Goal: Information Seeking & Learning: Learn about a topic

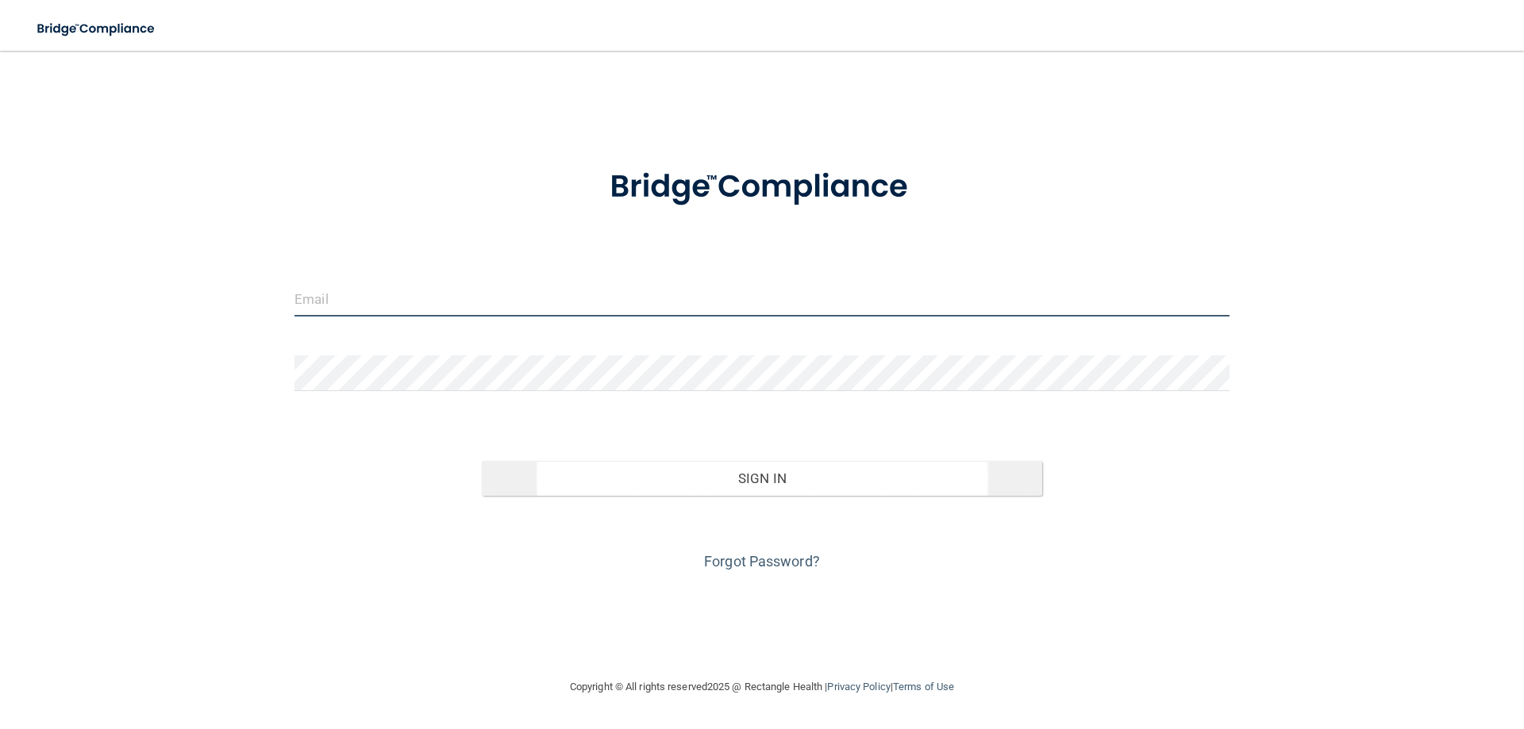
type input "[EMAIL_ADDRESS][DOMAIN_NAME]"
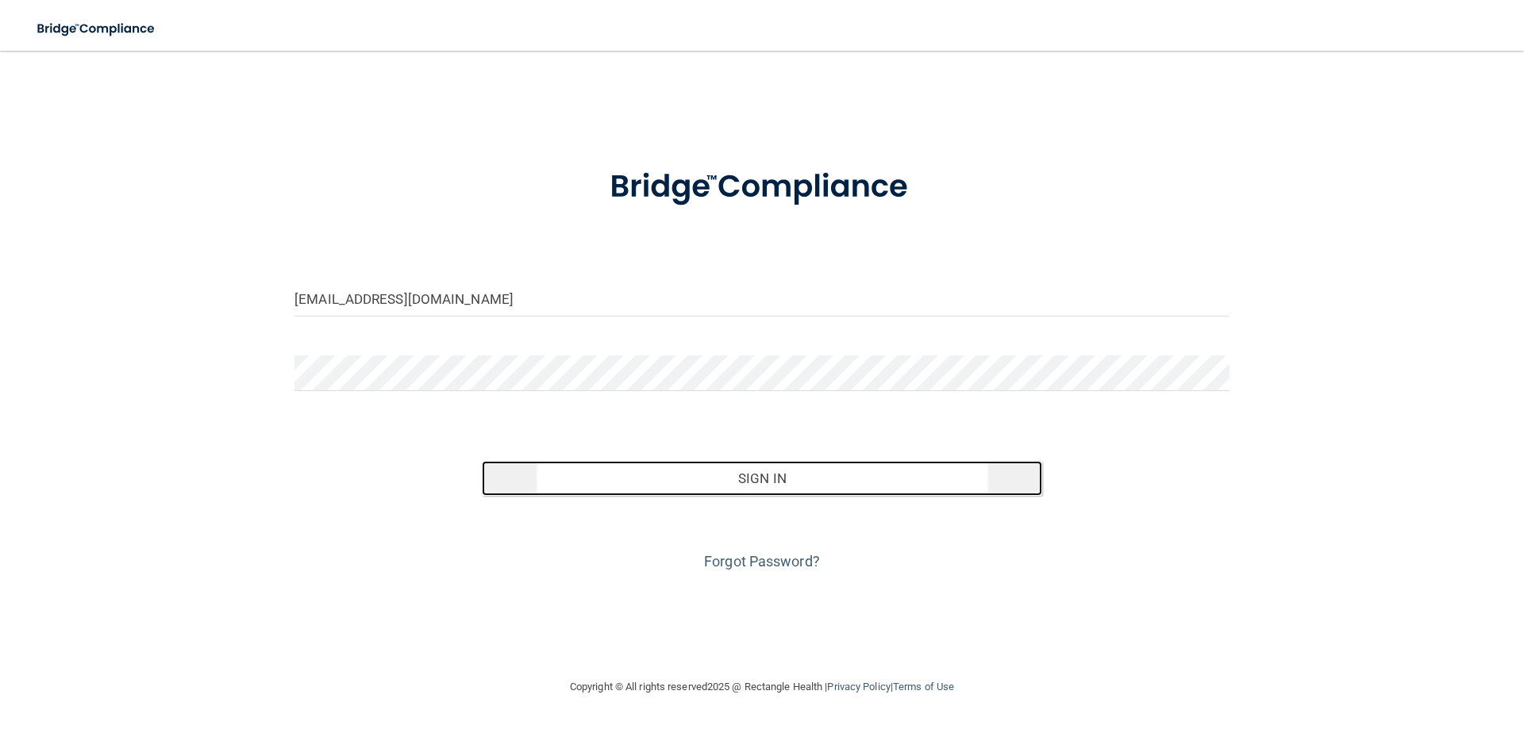
click at [725, 485] on button "Sign In" at bounding box center [762, 478] width 561 height 35
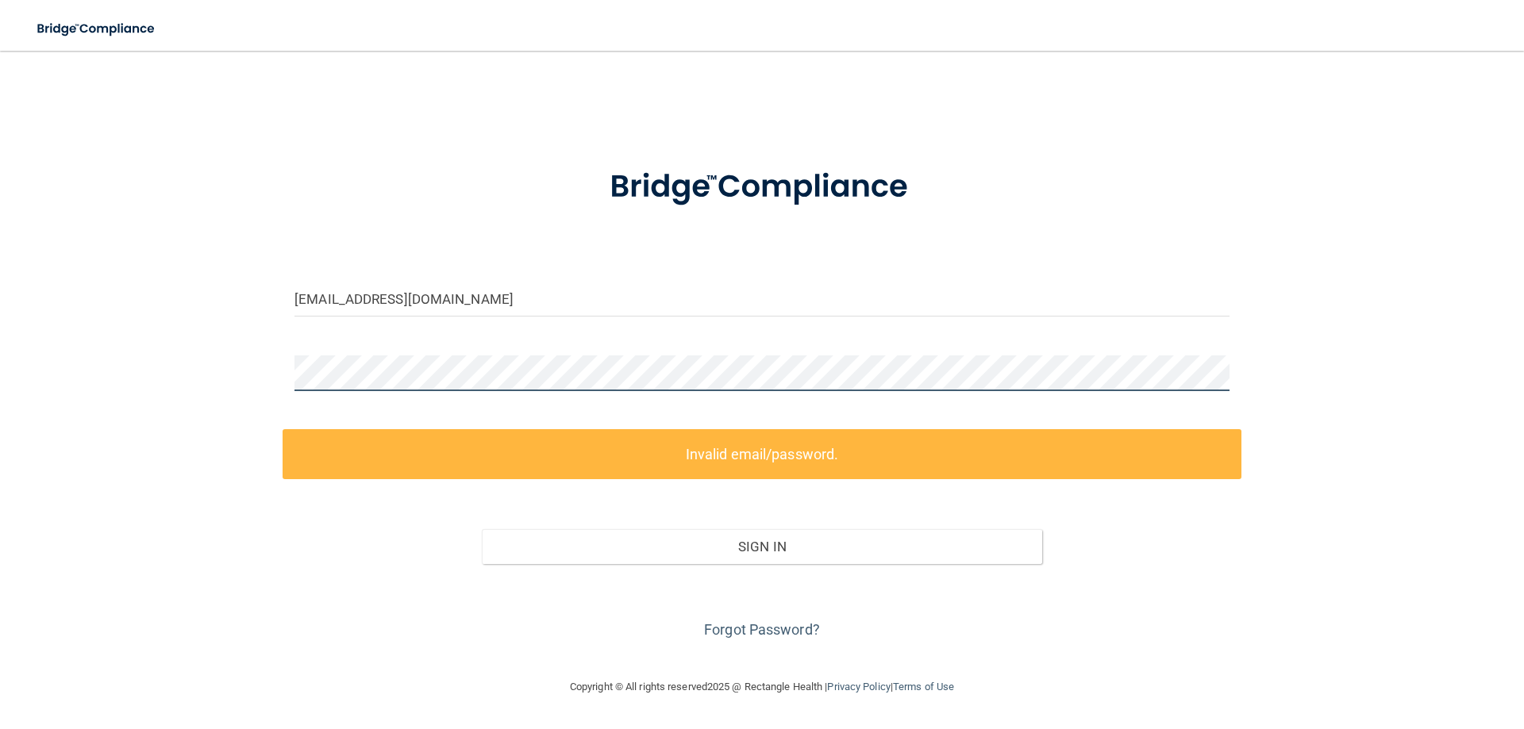
click at [278, 360] on div "[EMAIL_ADDRESS][DOMAIN_NAME] Invalid email/password. You don't have permission …" at bounding box center [762, 364] width 1460 height 595
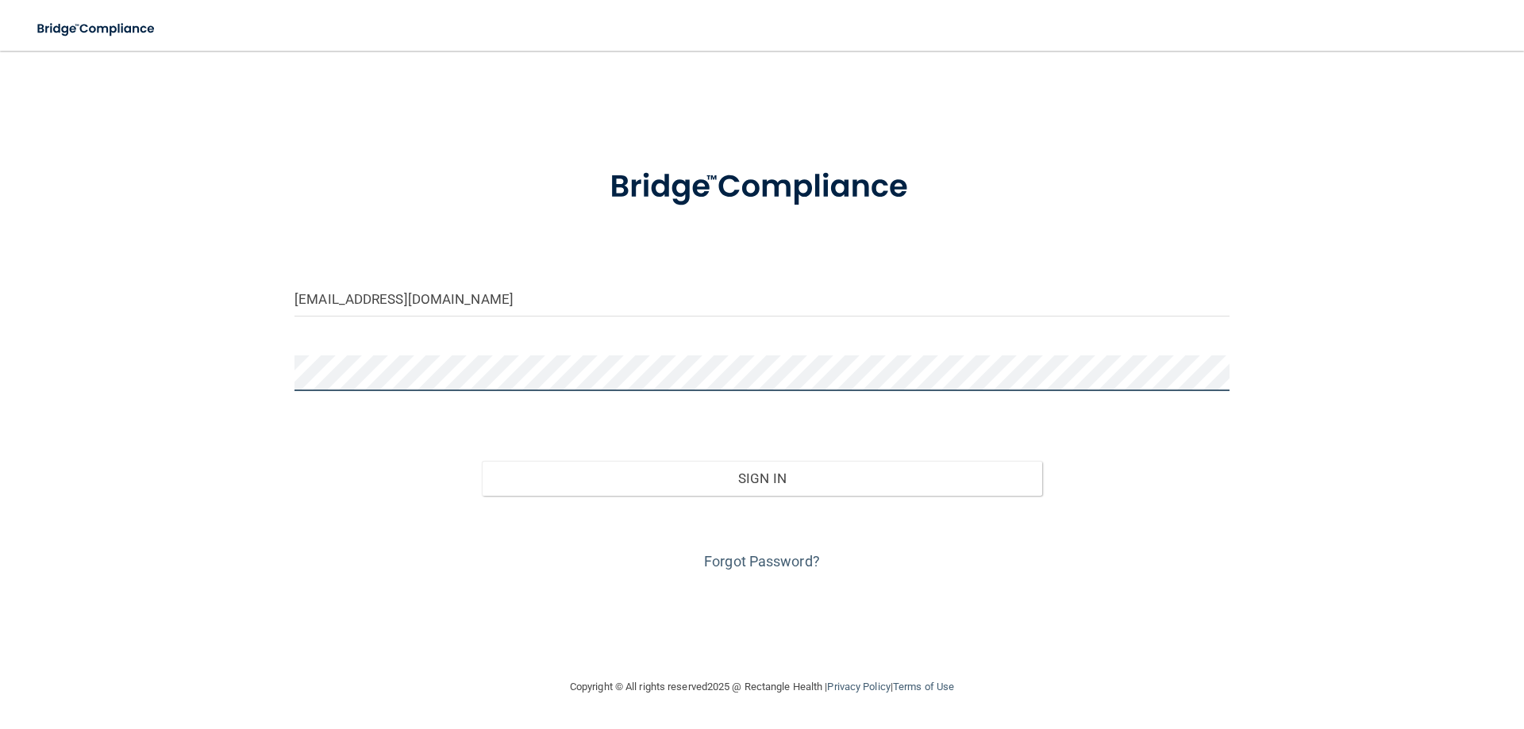
click at [482, 461] on button "Sign In" at bounding box center [762, 478] width 561 height 35
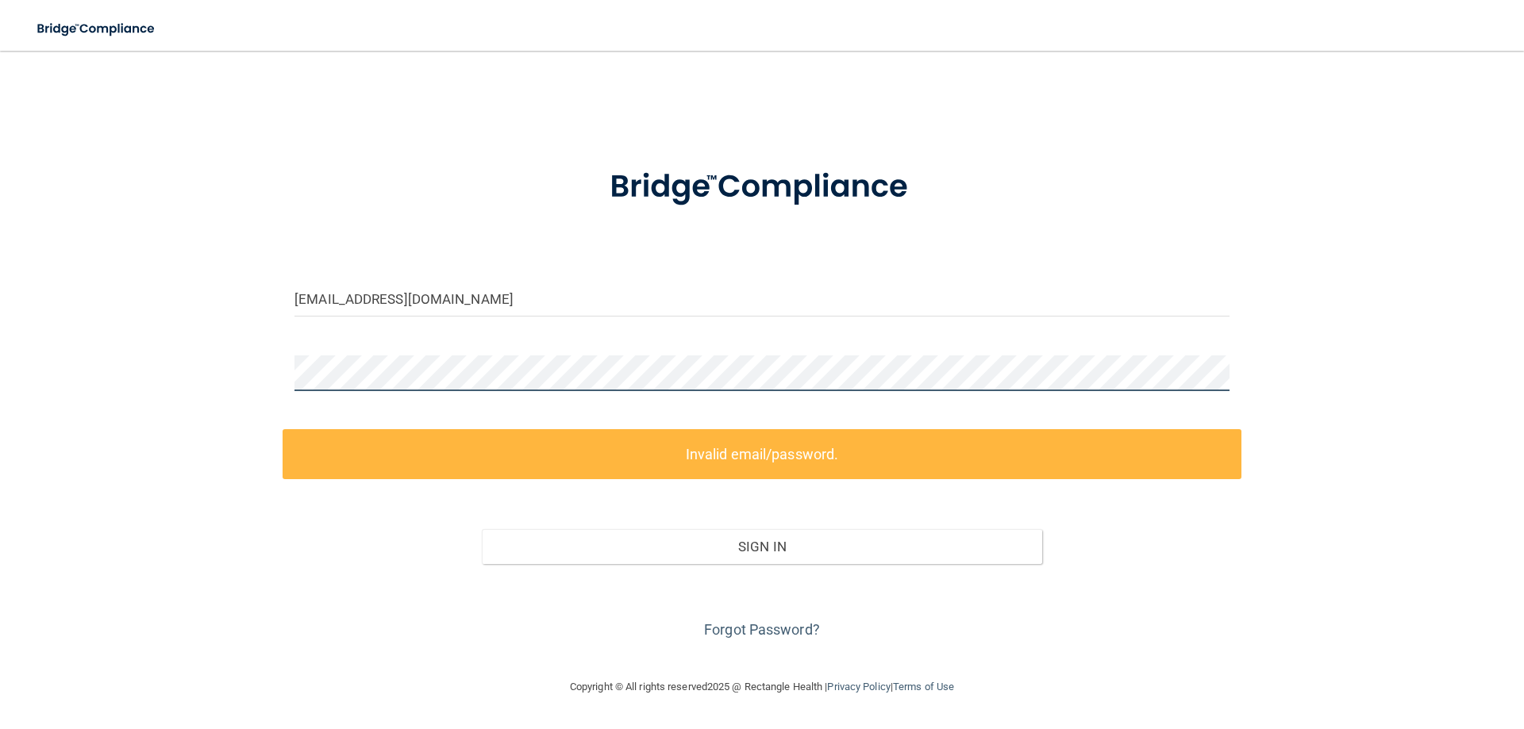
click at [29, 324] on main "[EMAIL_ADDRESS][DOMAIN_NAME] Invalid email/password. You don't have permission …" at bounding box center [762, 390] width 1524 height 679
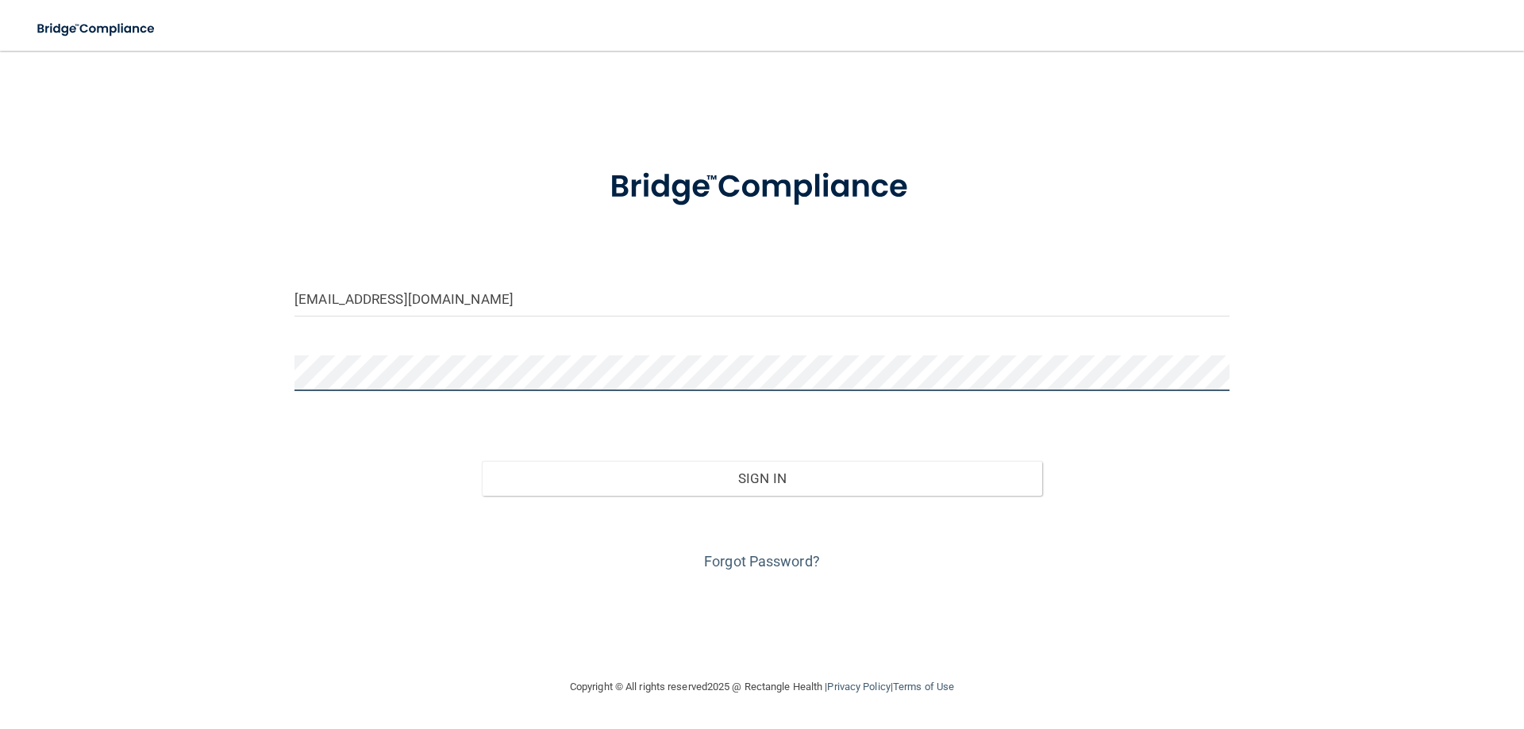
click at [482, 461] on button "Sign In" at bounding box center [762, 478] width 561 height 35
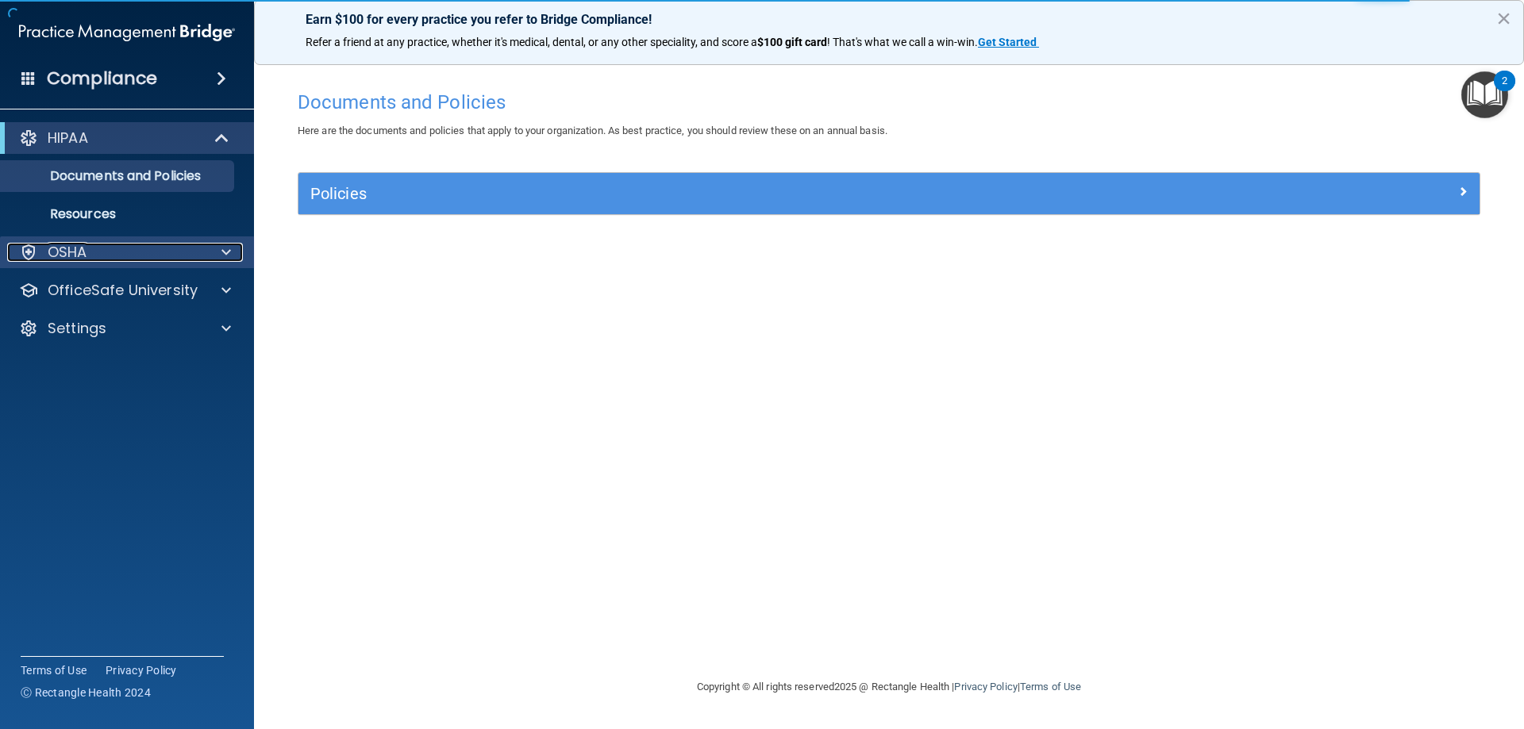
click at [80, 255] on p "OSHA" at bounding box center [68, 252] width 40 height 19
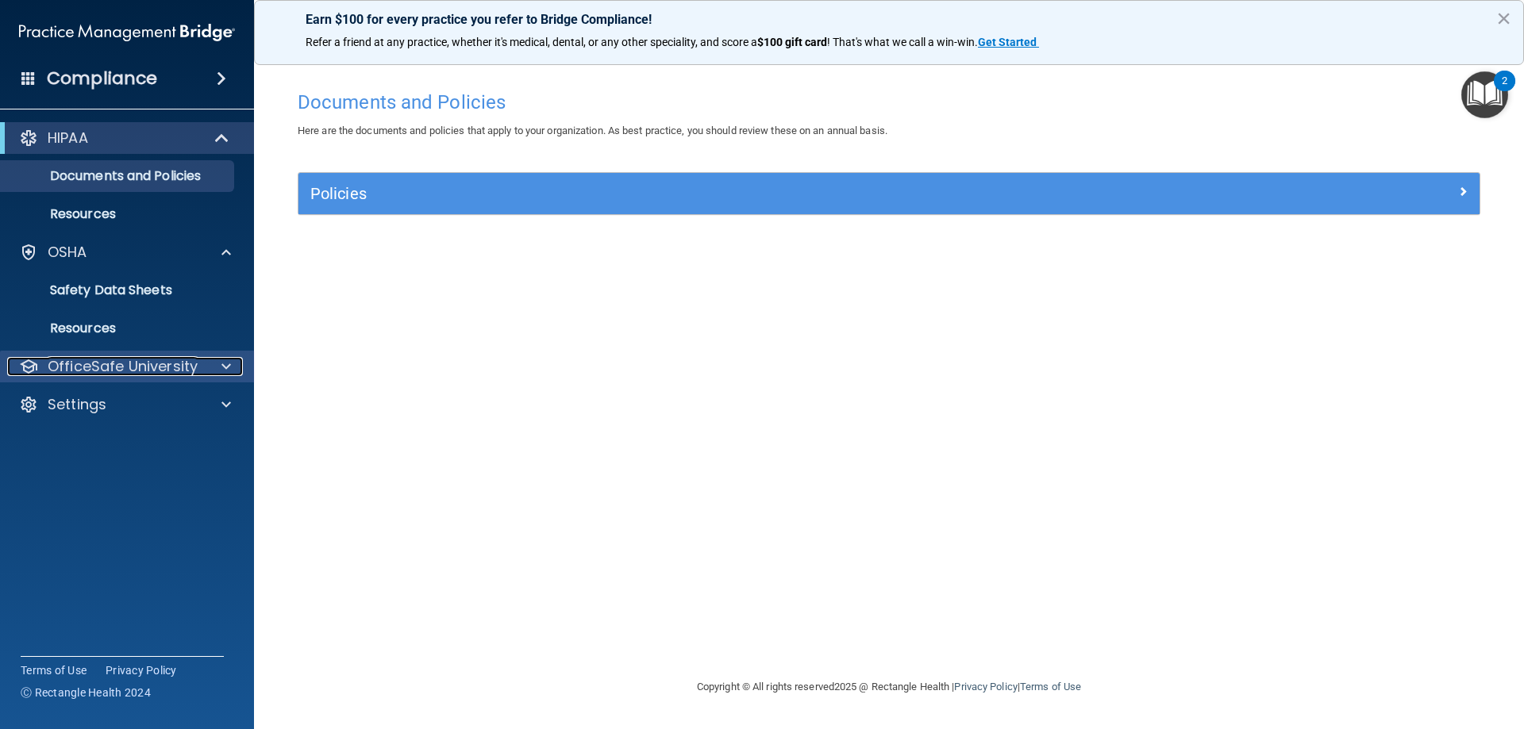
click at [61, 368] on p "OfficeSafe University" at bounding box center [123, 366] width 150 height 19
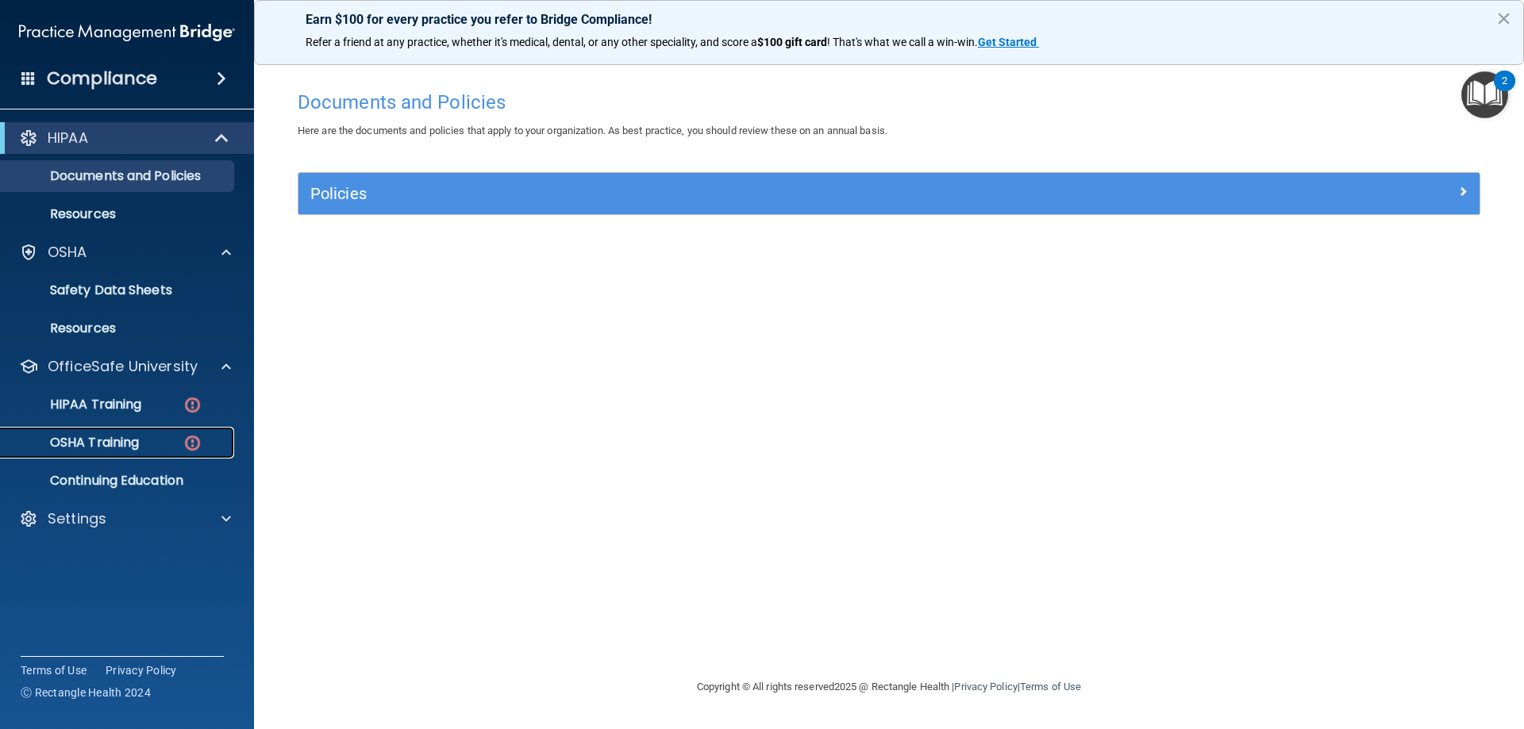
click at [104, 445] on p "OSHA Training" at bounding box center [74, 443] width 129 height 16
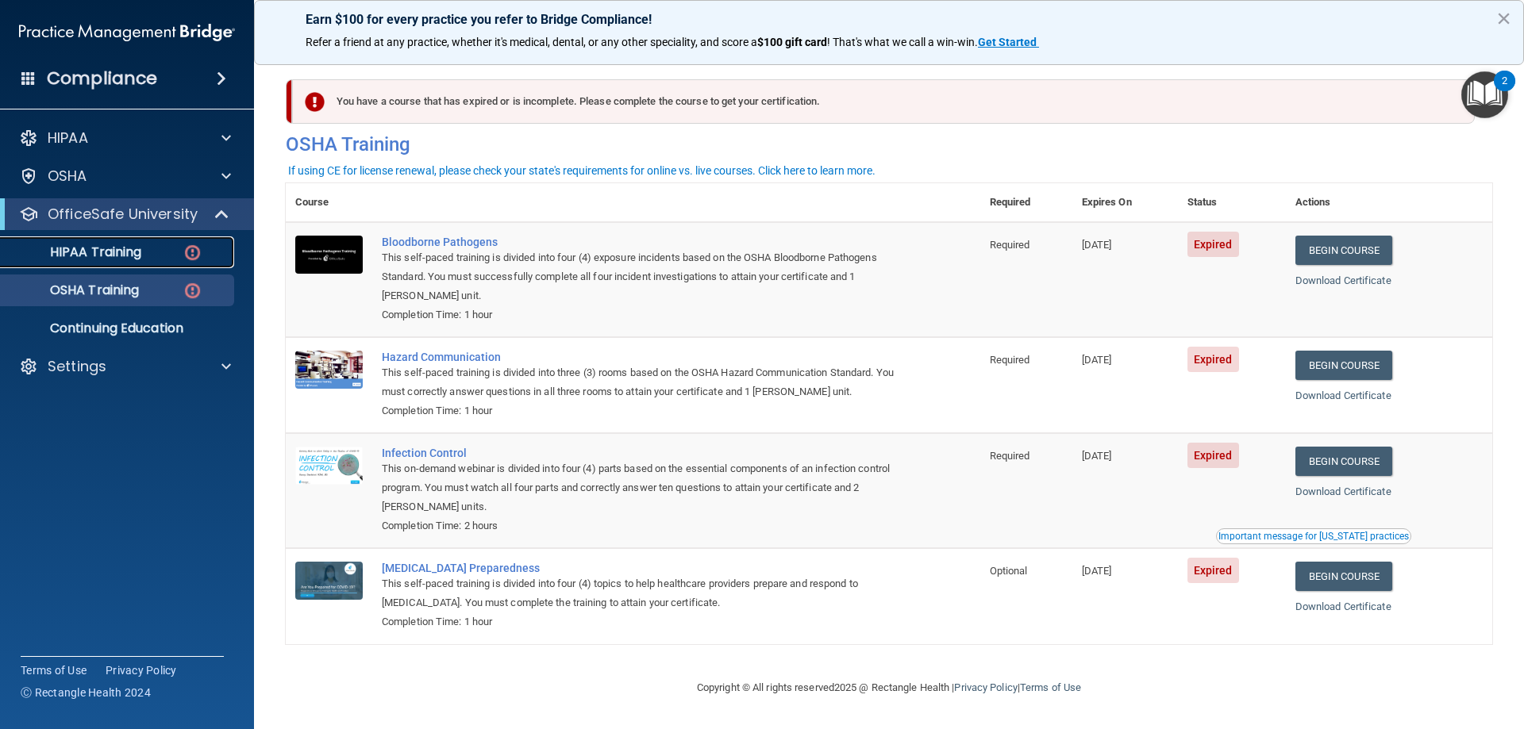
click at [107, 244] on p "HIPAA Training" at bounding box center [75, 252] width 131 height 16
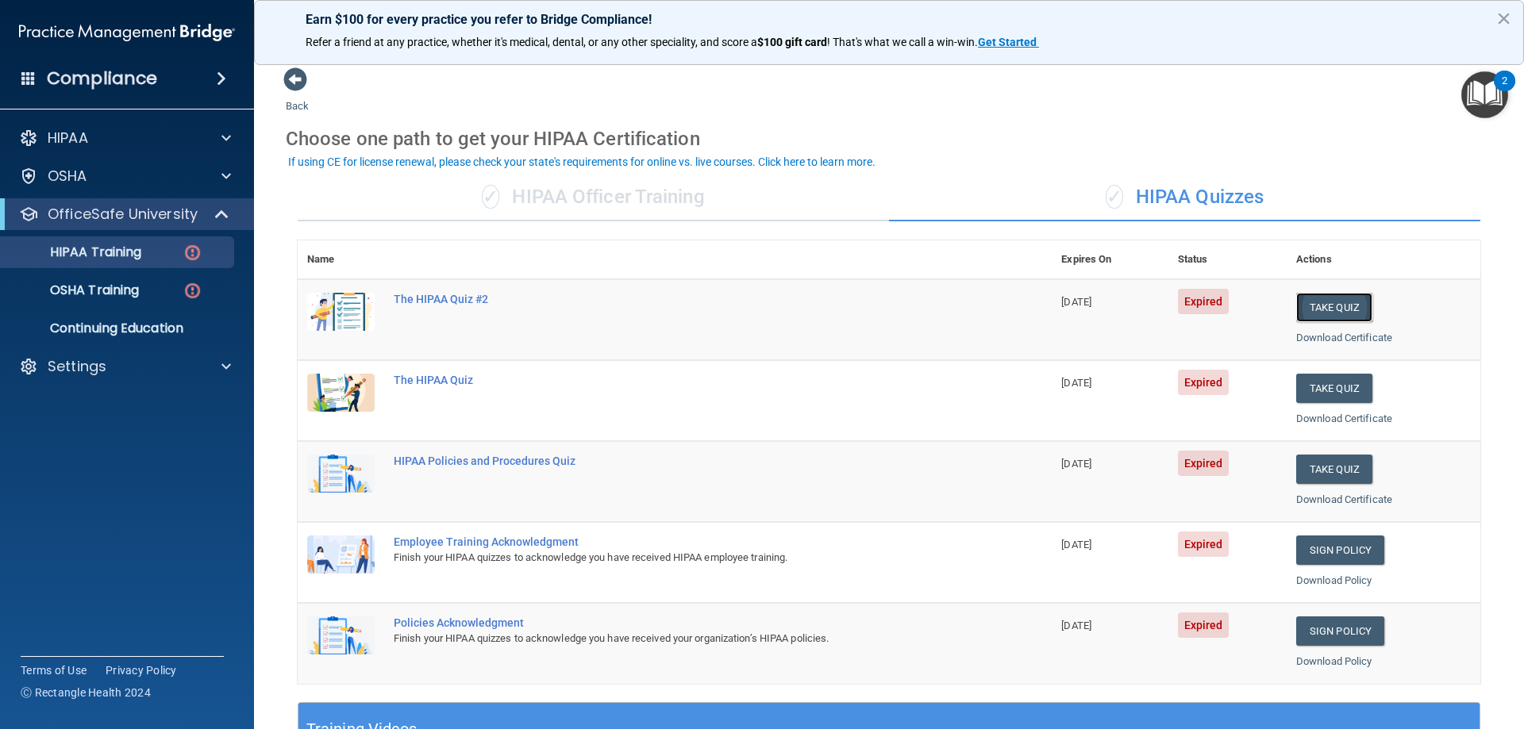
click at [1314, 310] on button "Take Quiz" at bounding box center [1334, 307] width 76 height 29
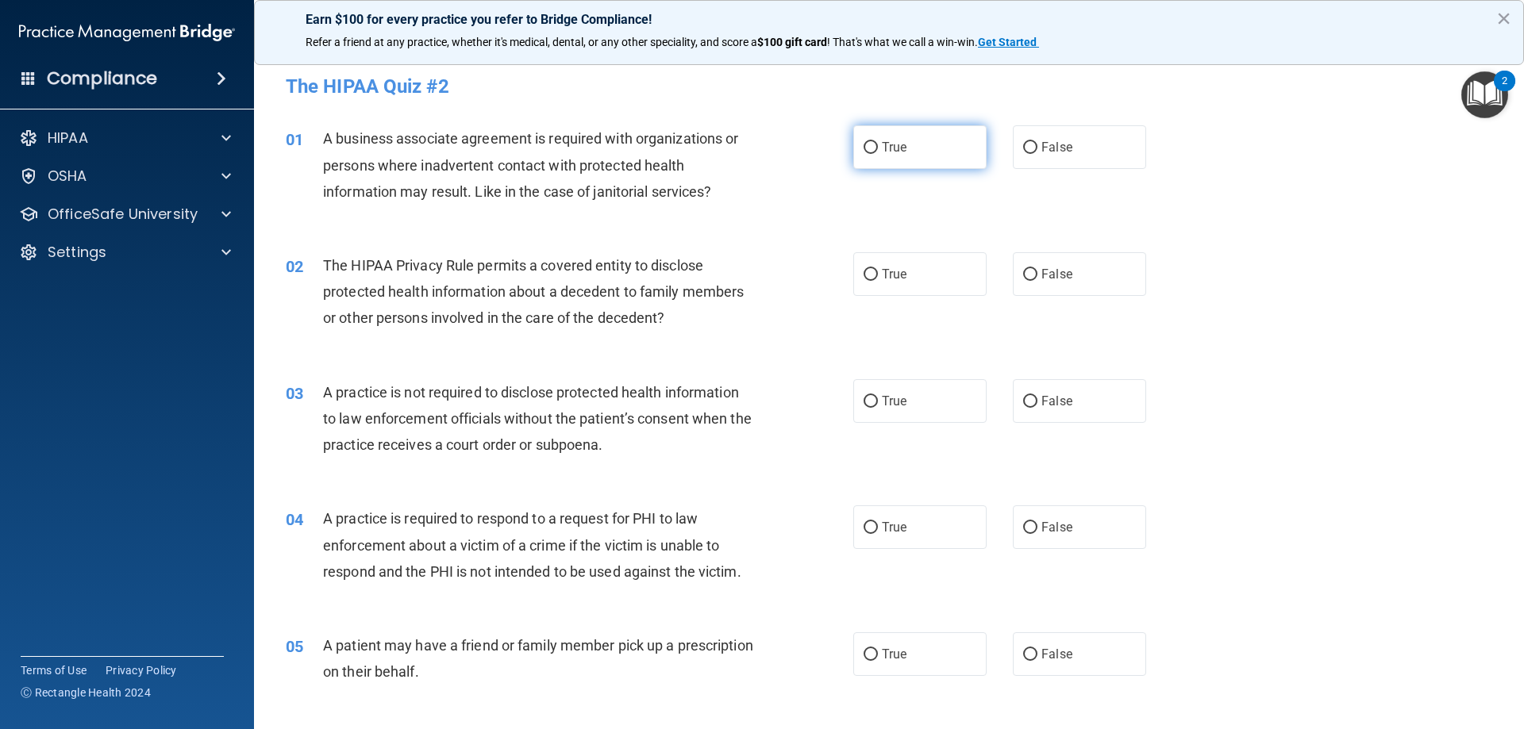
click at [868, 145] on input "True" at bounding box center [871, 148] width 14 height 12
radio input "true"
click at [1057, 288] on label "False" at bounding box center [1079, 274] width 133 height 44
click at [1037, 281] on input "False" at bounding box center [1030, 275] width 14 height 12
radio input "true"
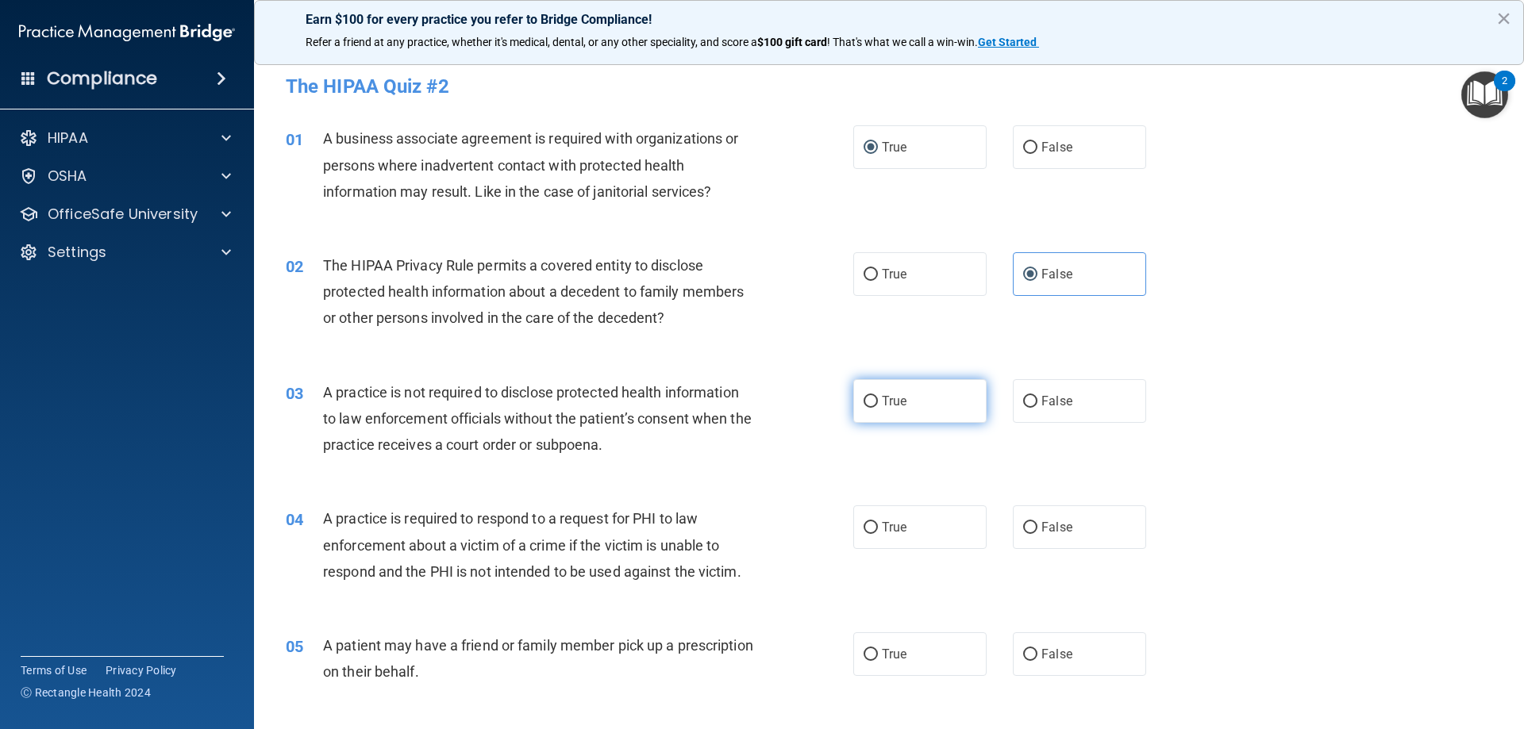
click at [868, 400] on input "True" at bounding box center [871, 402] width 14 height 12
radio input "true"
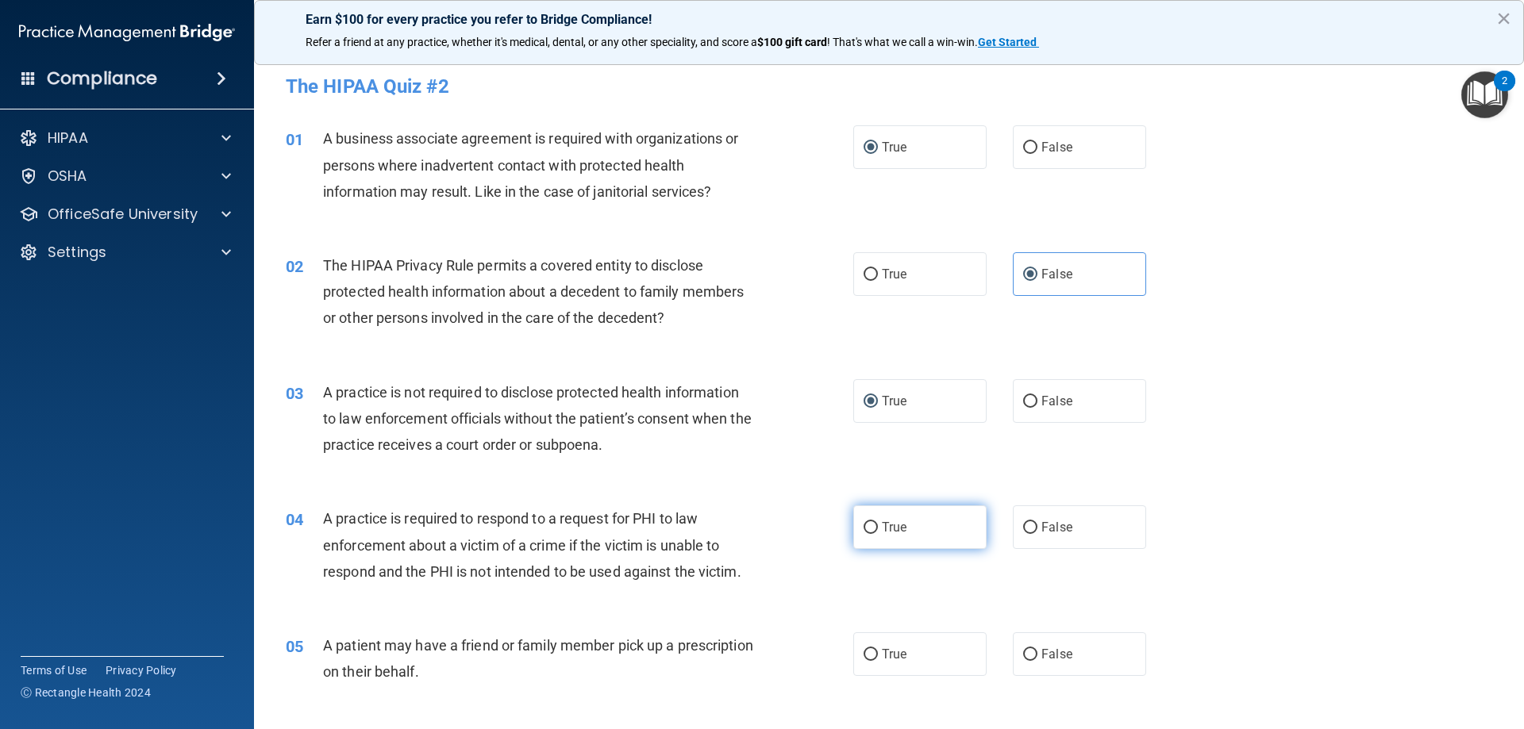
drag, startPoint x: 872, startPoint y: 508, endPoint x: 957, endPoint y: 523, distance: 86.3
click at [874, 508] on label "True" at bounding box center [919, 528] width 133 height 44
click at [874, 522] on input "True" at bounding box center [871, 528] width 14 height 12
radio input "true"
drag, startPoint x: 1083, startPoint y: 651, endPoint x: 1064, endPoint y: 647, distance: 19.5
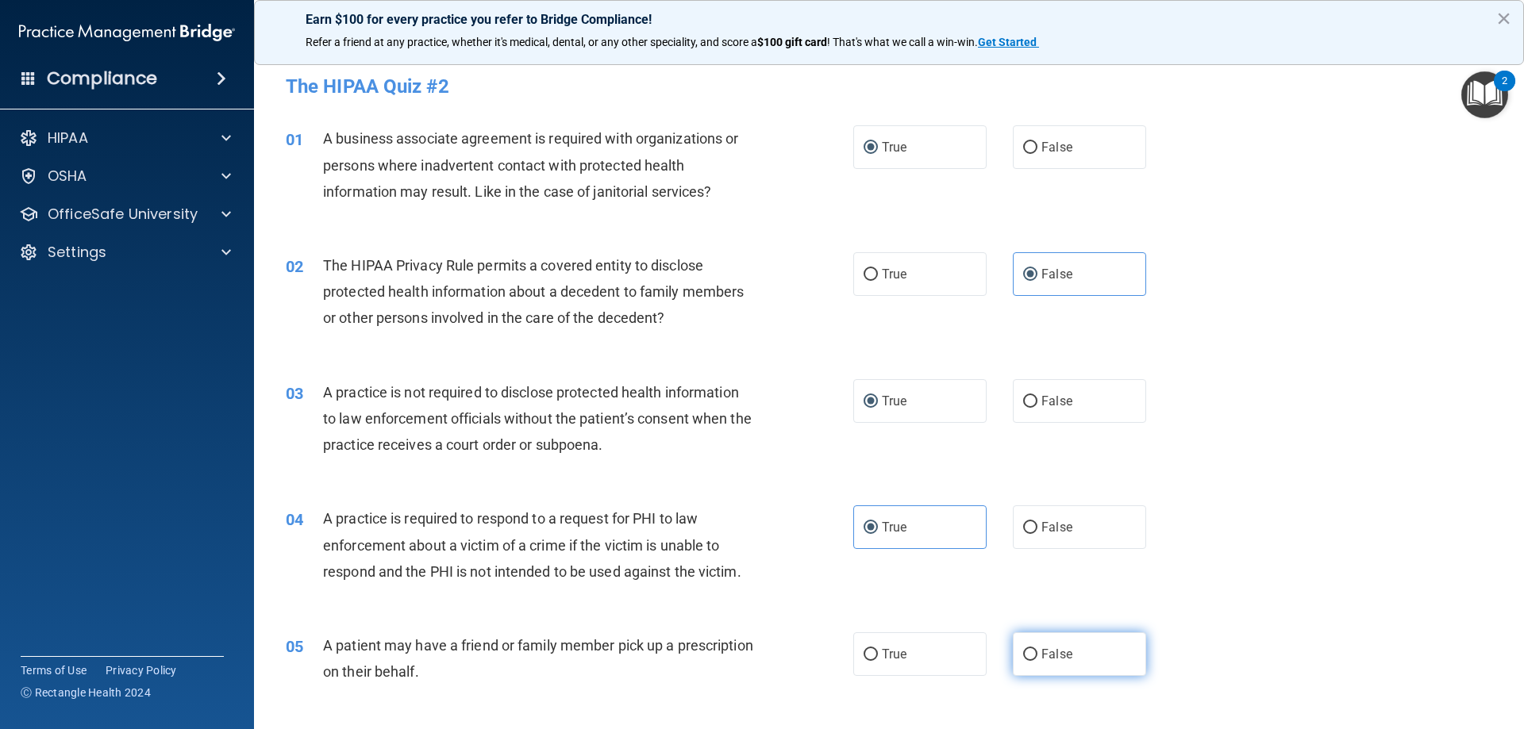
click at [1084, 651] on label "False" at bounding box center [1079, 655] width 133 height 44
click at [1037, 651] on input "False" at bounding box center [1030, 655] width 14 height 12
radio input "true"
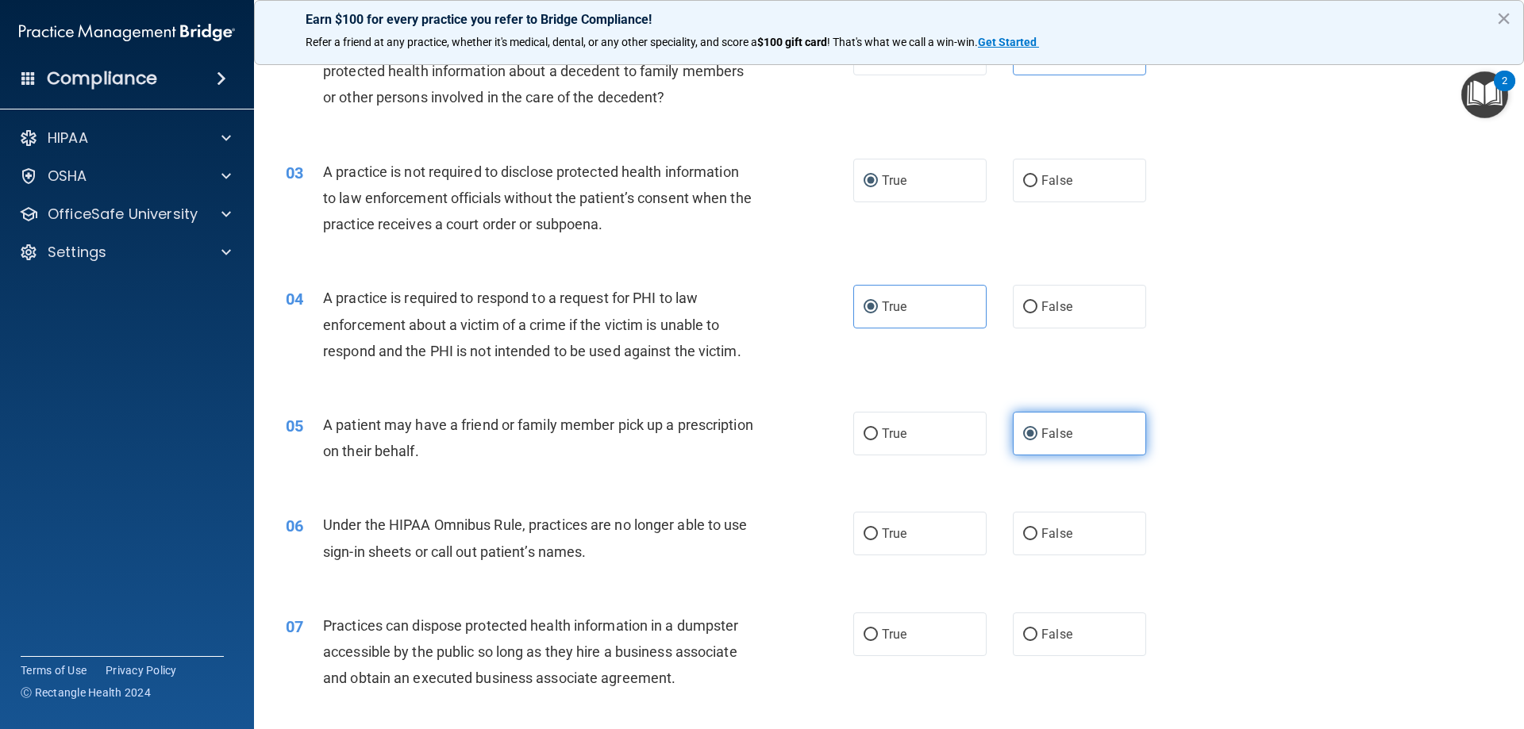
scroll to position [317, 0]
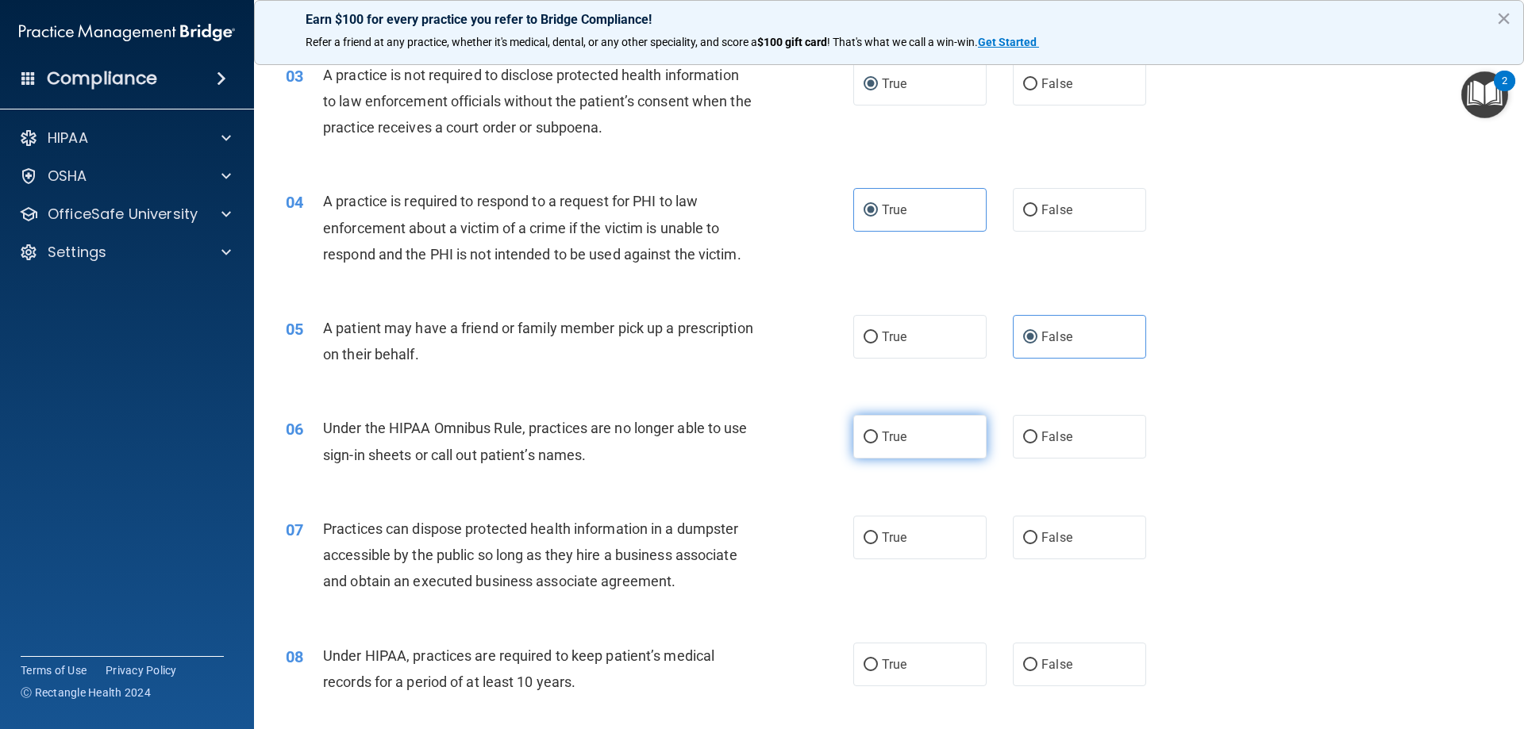
click at [884, 444] on span "True" at bounding box center [894, 436] width 25 height 15
click at [878, 444] on input "True" at bounding box center [871, 438] width 14 height 12
radio input "true"
drag, startPoint x: 1021, startPoint y: 525, endPoint x: 985, endPoint y: 575, distance: 60.8
click at [1021, 526] on label "False" at bounding box center [1079, 538] width 133 height 44
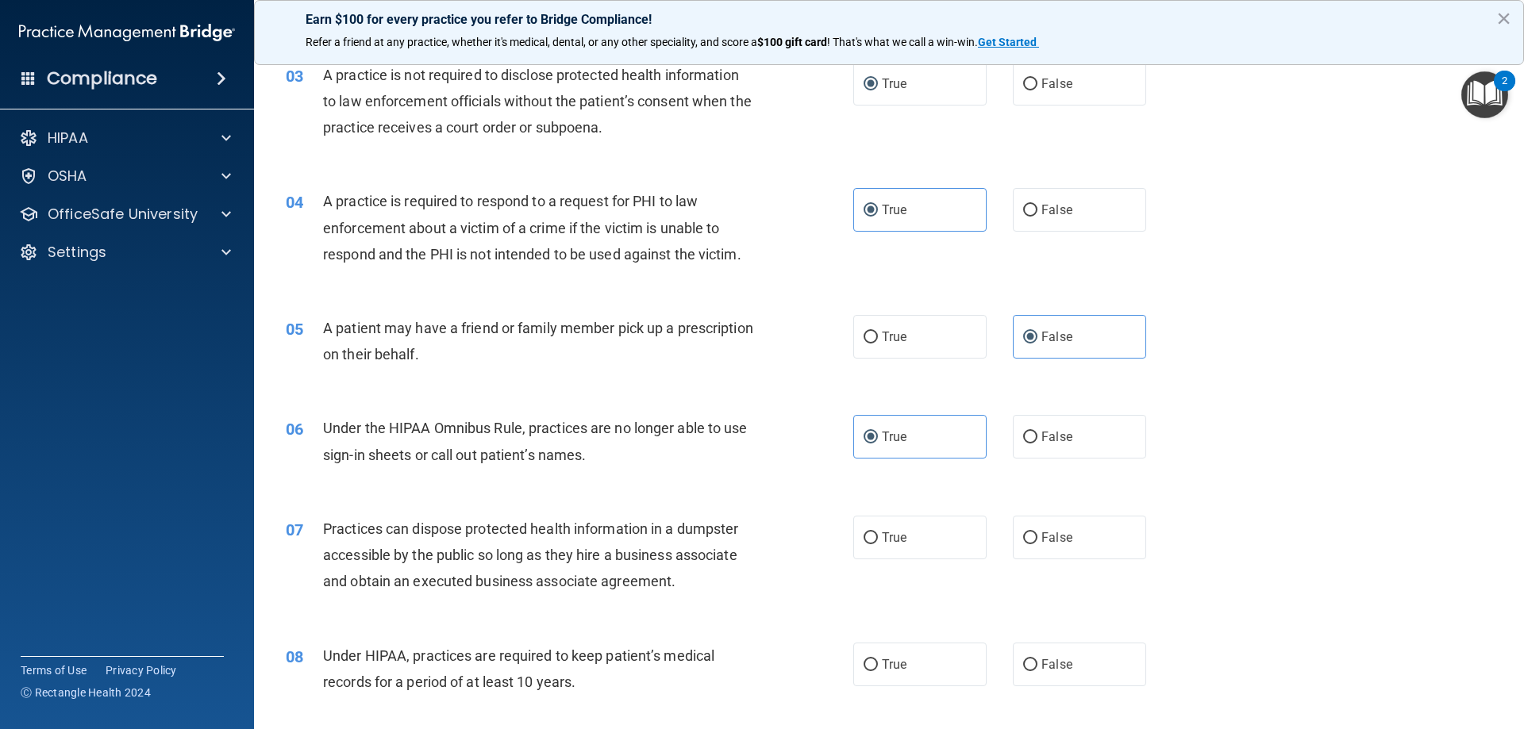
click at [1023, 533] on input "False" at bounding box center [1030, 539] width 14 height 12
radio input "true"
click at [856, 687] on div "08 Under HIPAA, practices are required to keep patient’s medical records for a …" at bounding box center [569, 673] width 615 height 60
click at [882, 670] on span "True" at bounding box center [894, 664] width 25 height 15
click at [878, 670] on input "True" at bounding box center [871, 666] width 14 height 12
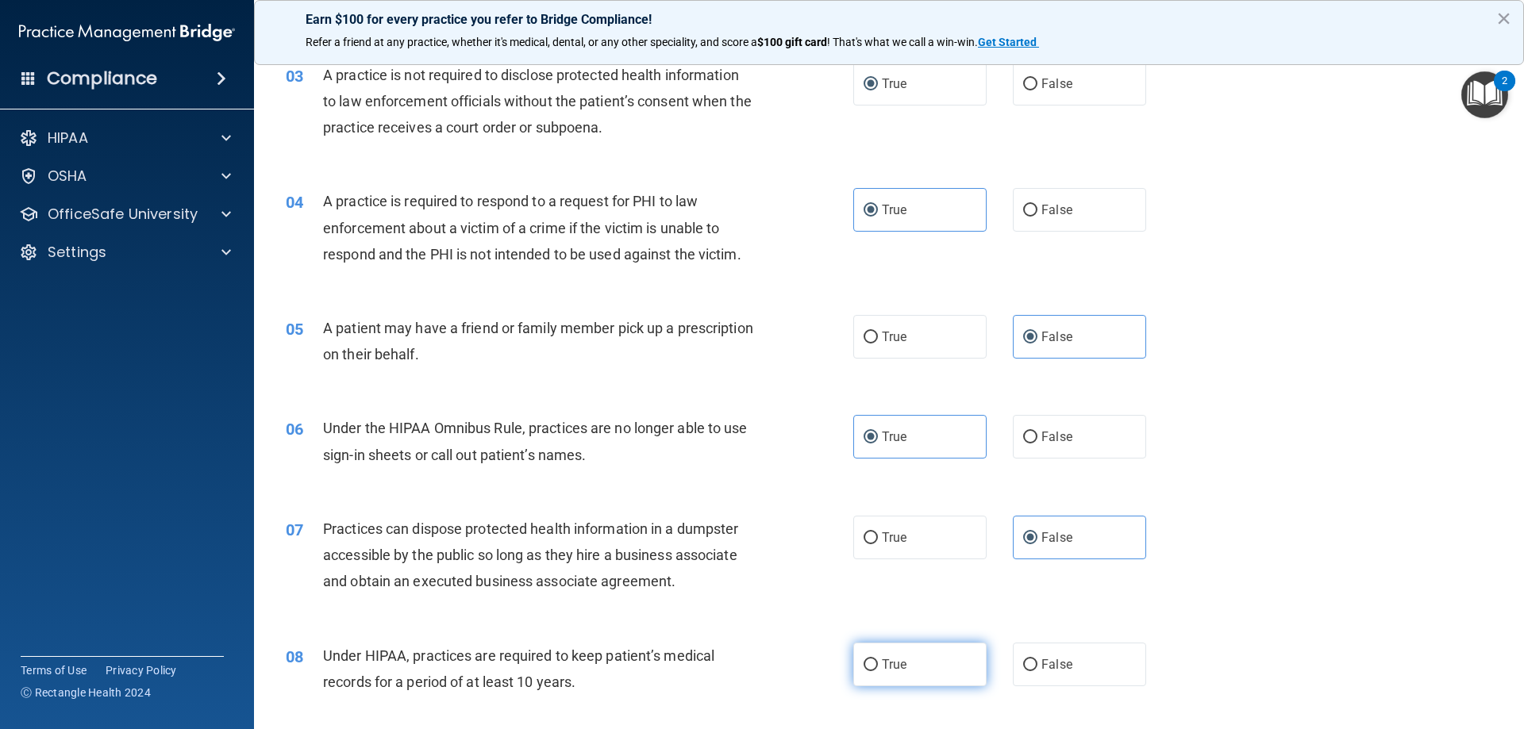
radio input "true"
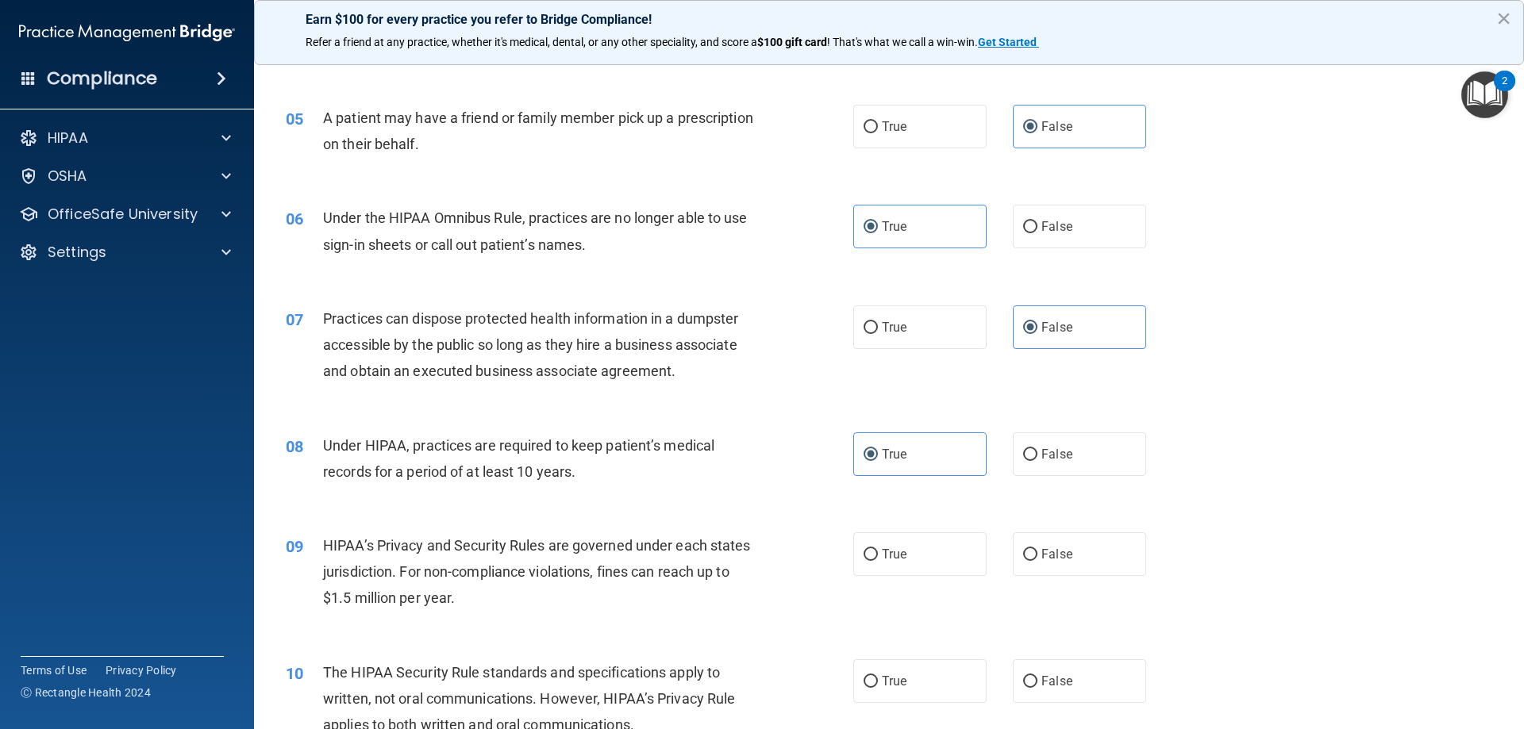
scroll to position [556, 0]
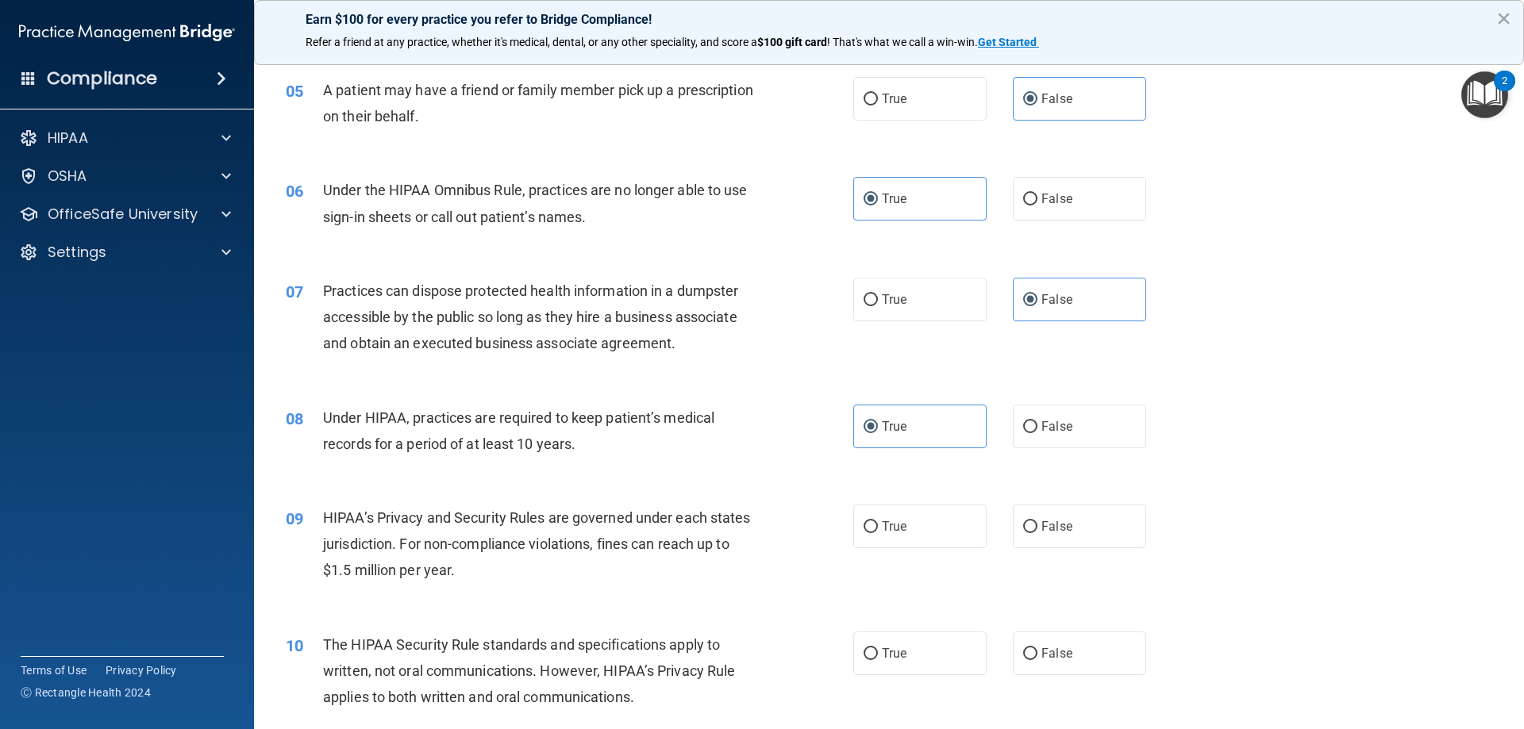
drag, startPoint x: 1014, startPoint y: 519, endPoint x: 1003, endPoint y: 550, distance: 32.9
click at [1015, 519] on label "False" at bounding box center [1079, 527] width 133 height 44
click at [1023, 521] on input "False" at bounding box center [1030, 527] width 14 height 12
radio input "true"
click at [846, 655] on div "10 The HIPAA Security Rule standards and specifications apply to written, not o…" at bounding box center [569, 675] width 615 height 87
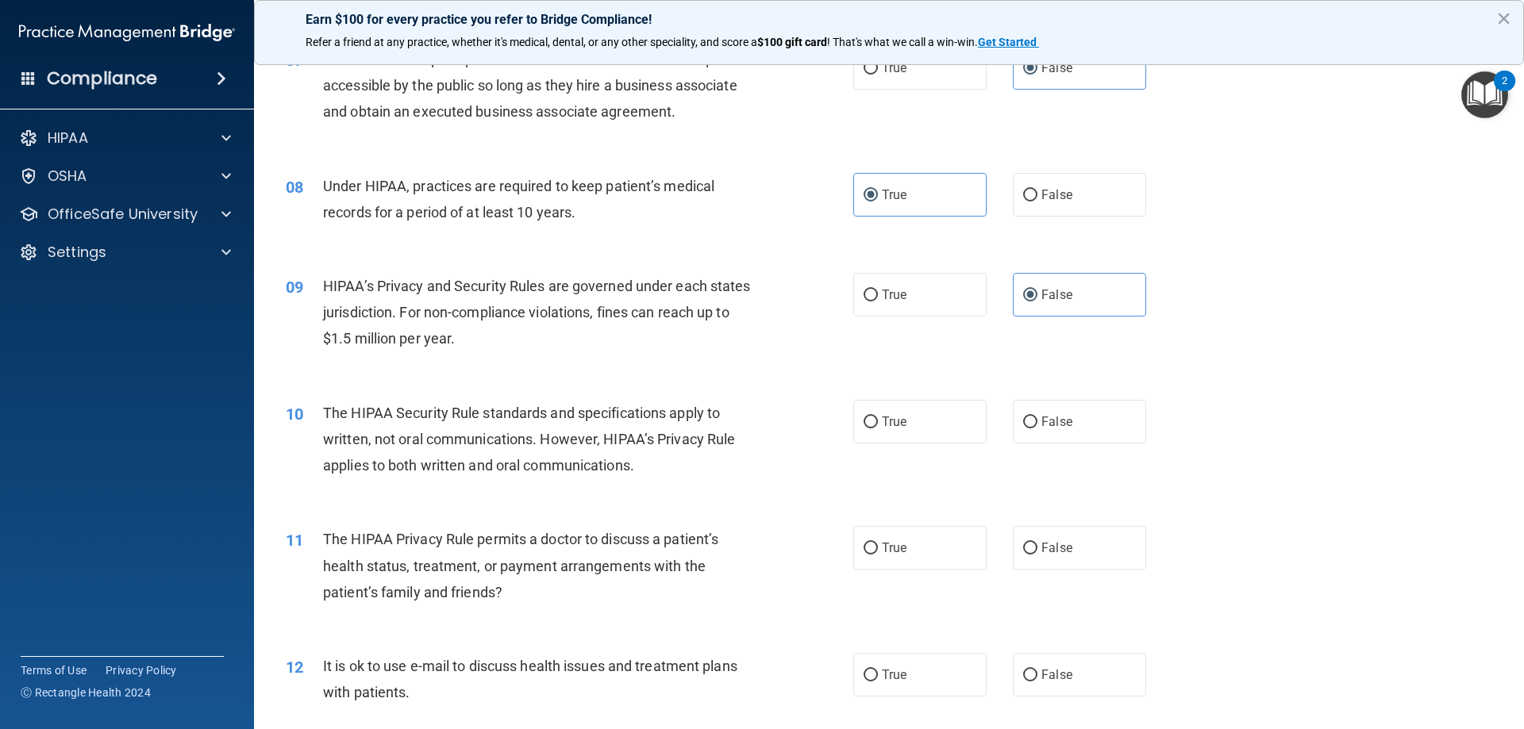
scroll to position [794, 0]
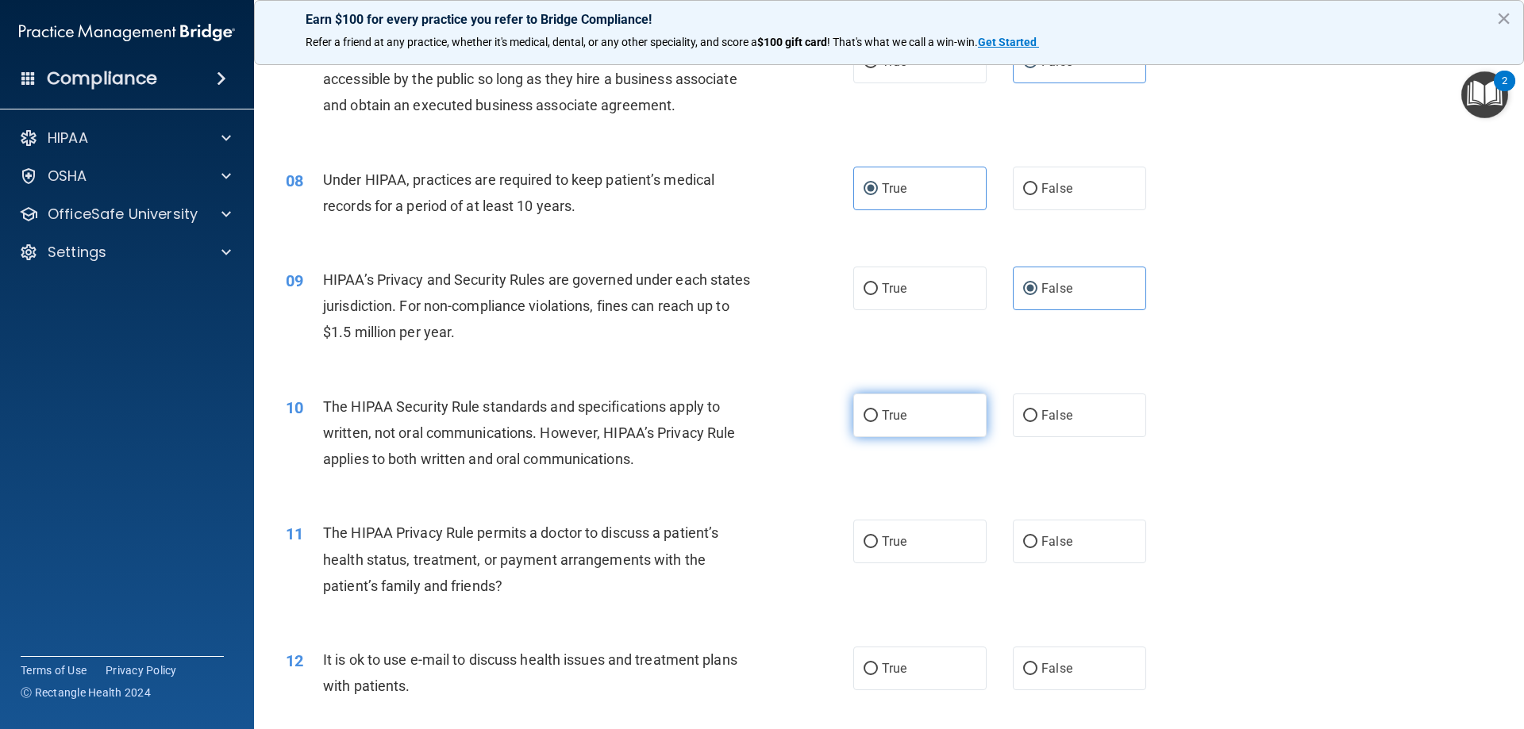
click at [899, 430] on label "True" at bounding box center [919, 416] width 133 height 44
click at [878, 422] on input "True" at bounding box center [871, 416] width 14 height 12
radio input "true"
drag, startPoint x: 1025, startPoint y: 523, endPoint x: 956, endPoint y: 614, distance: 114.3
click at [1027, 528] on label "False" at bounding box center [1079, 542] width 133 height 44
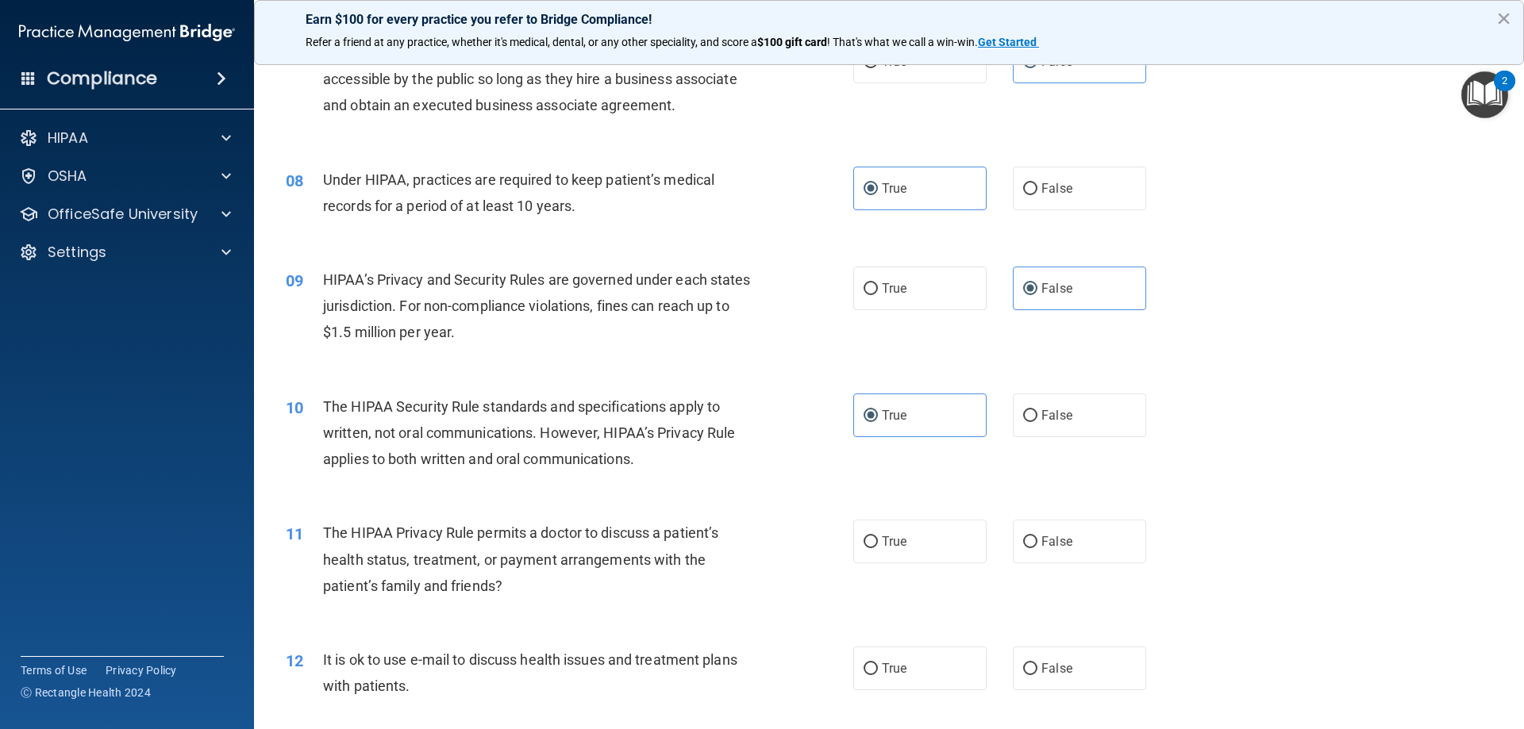
click at [1027, 537] on input "False" at bounding box center [1030, 543] width 14 height 12
radio input "true"
click at [913, 671] on label "True" at bounding box center [919, 669] width 133 height 44
click at [878, 671] on input "True" at bounding box center [871, 670] width 14 height 12
radio input "true"
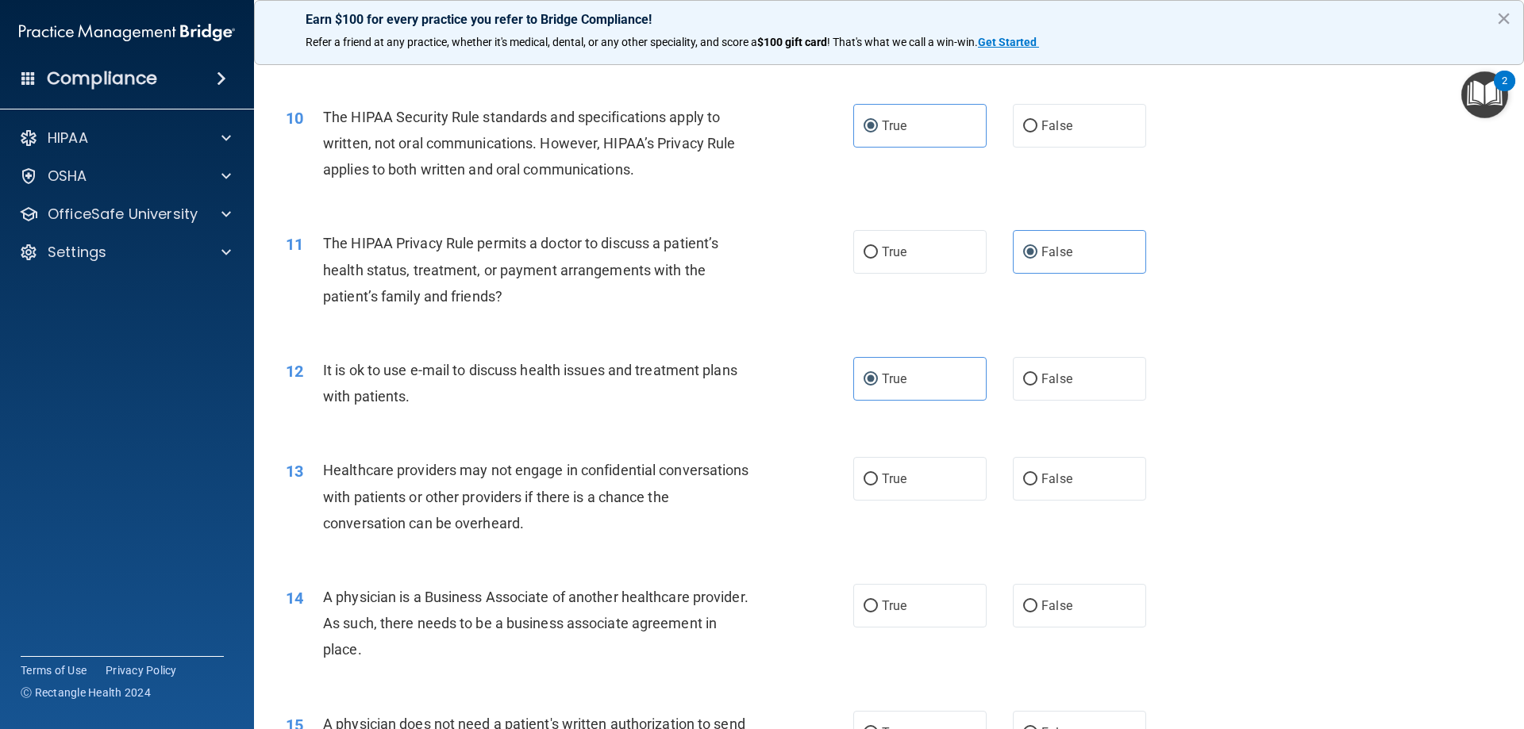
scroll to position [1111, 0]
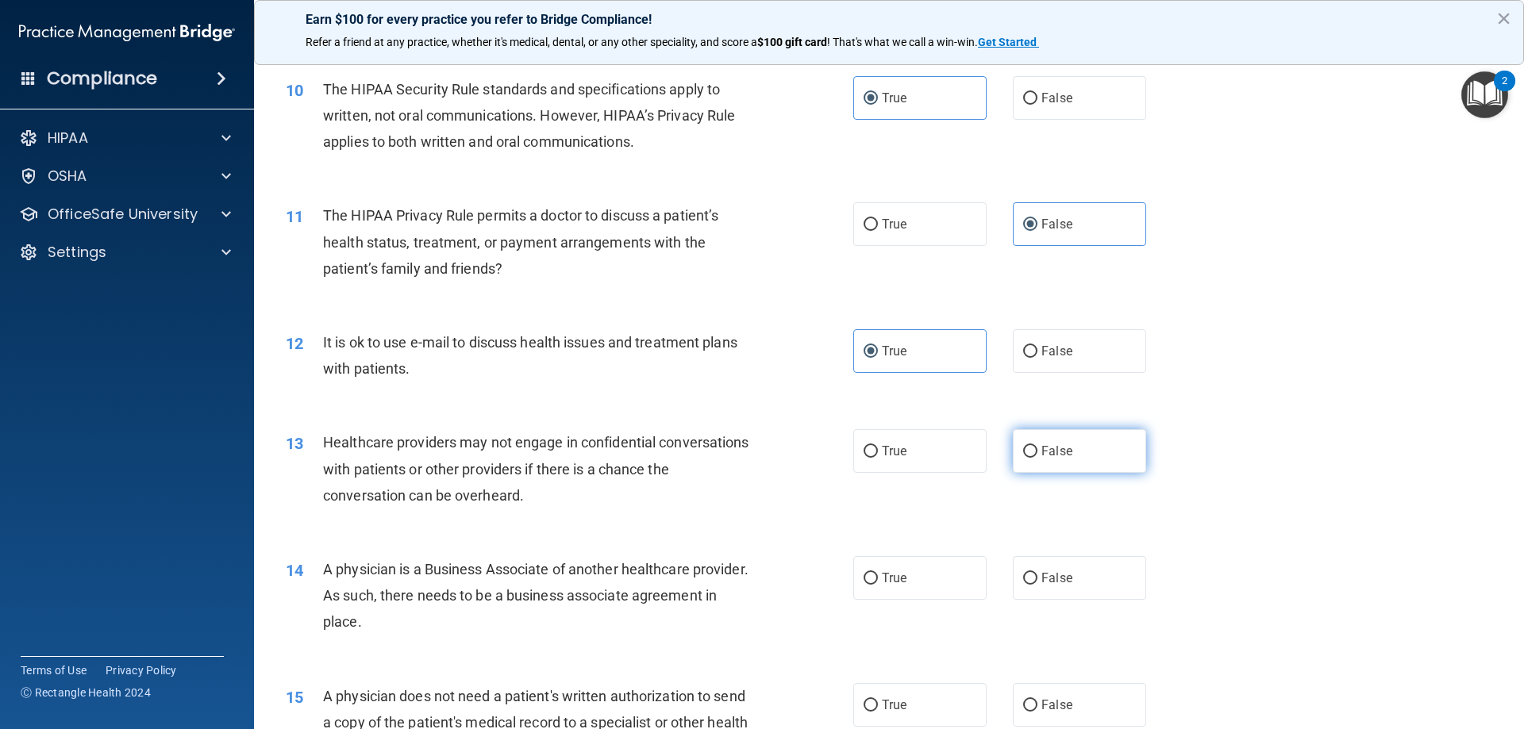
click at [1048, 461] on label "False" at bounding box center [1079, 451] width 133 height 44
click at [1037, 458] on input "False" at bounding box center [1030, 452] width 14 height 12
radio input "true"
click at [857, 593] on label "True" at bounding box center [919, 578] width 133 height 44
click at [864, 585] on input "True" at bounding box center [871, 579] width 14 height 12
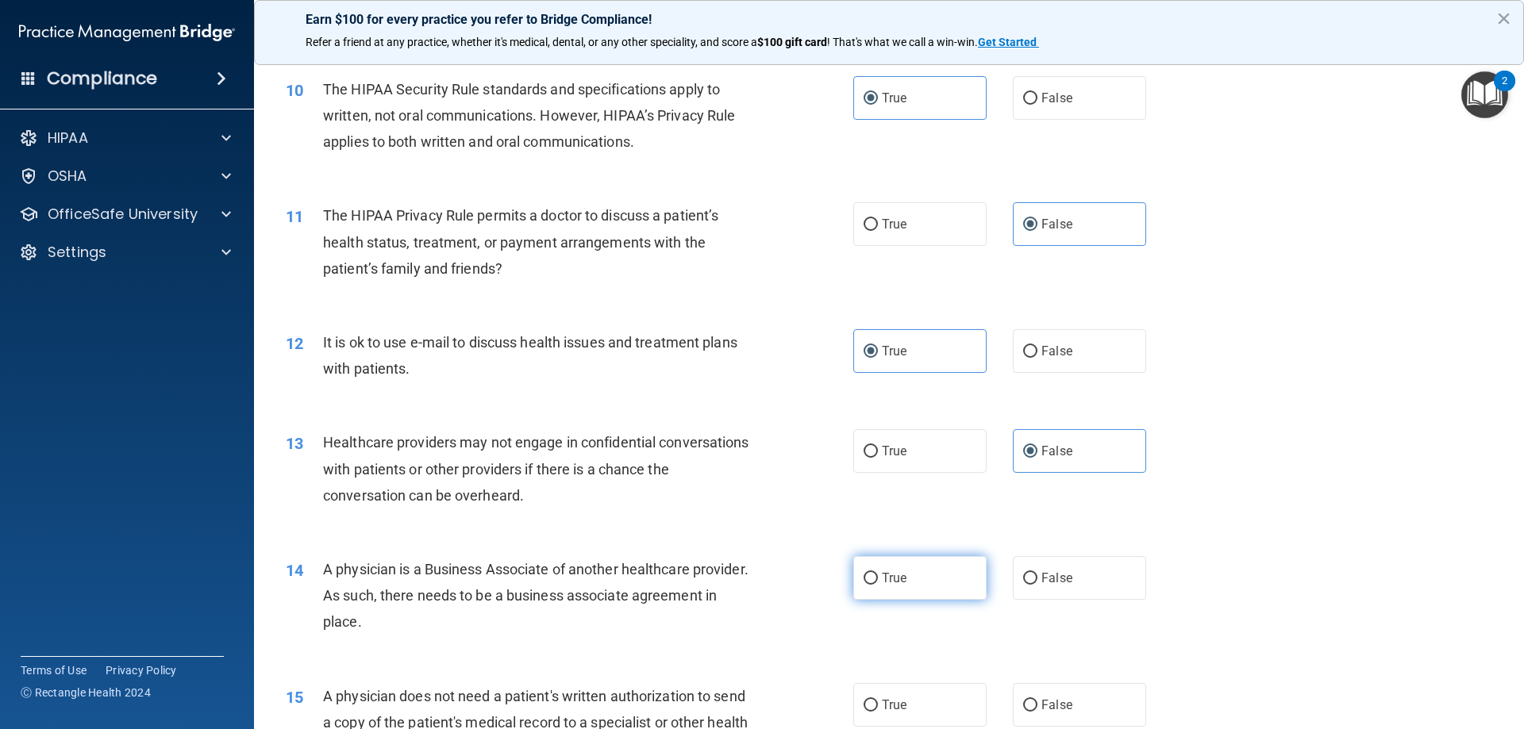
radio input "true"
click at [1072, 694] on label "False" at bounding box center [1079, 705] width 133 height 44
click at [1037, 700] on input "False" at bounding box center [1030, 706] width 14 height 12
radio input "true"
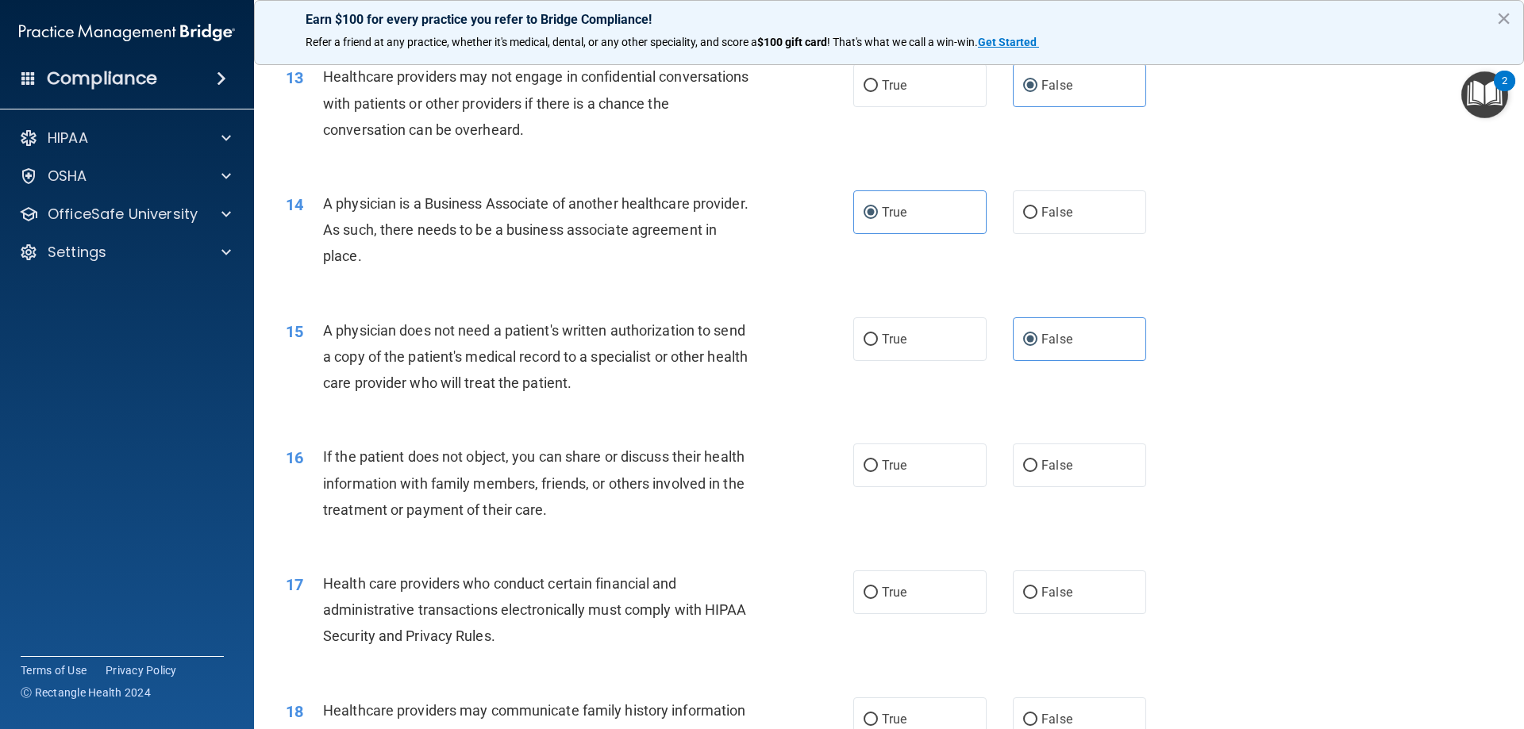
scroll to position [1508, 0]
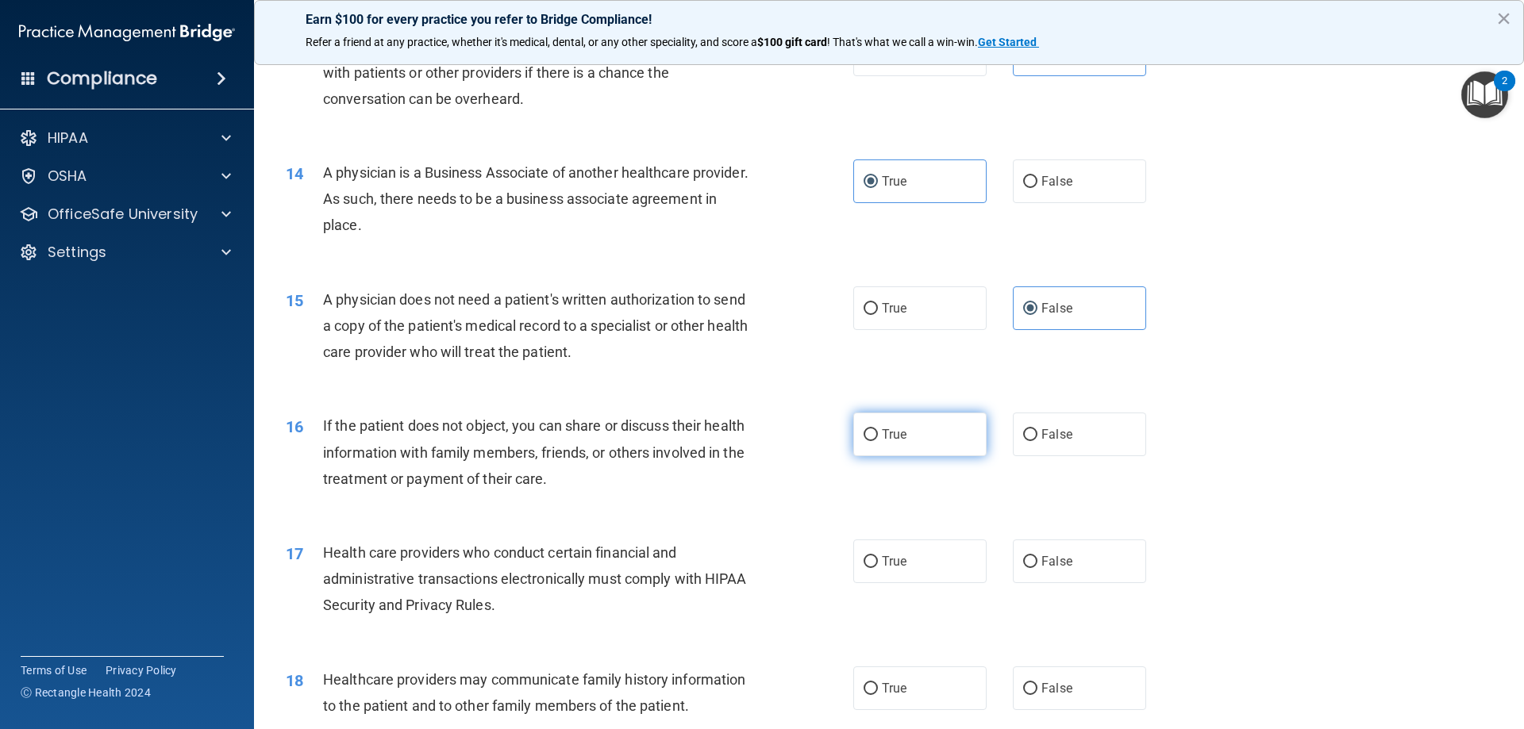
click at [916, 454] on label "True" at bounding box center [919, 435] width 133 height 44
click at [878, 441] on input "True" at bounding box center [871, 435] width 14 height 12
radio input "true"
click at [1087, 546] on label "False" at bounding box center [1079, 562] width 133 height 44
click at [1037, 556] on input "False" at bounding box center [1030, 562] width 14 height 12
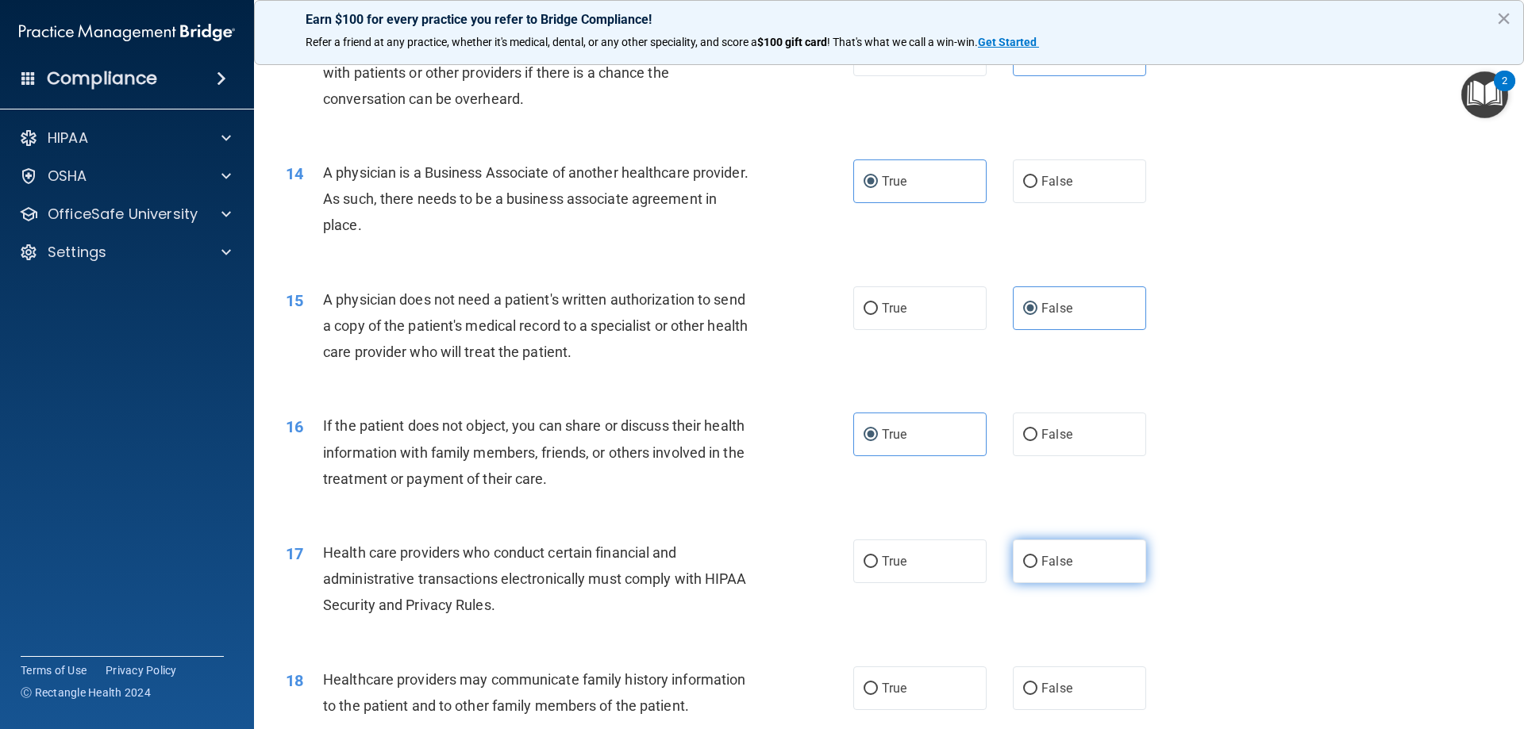
radio input "true"
click at [856, 686] on label "True" at bounding box center [919, 689] width 133 height 44
click at [864, 686] on input "True" at bounding box center [871, 689] width 14 height 12
radio input "true"
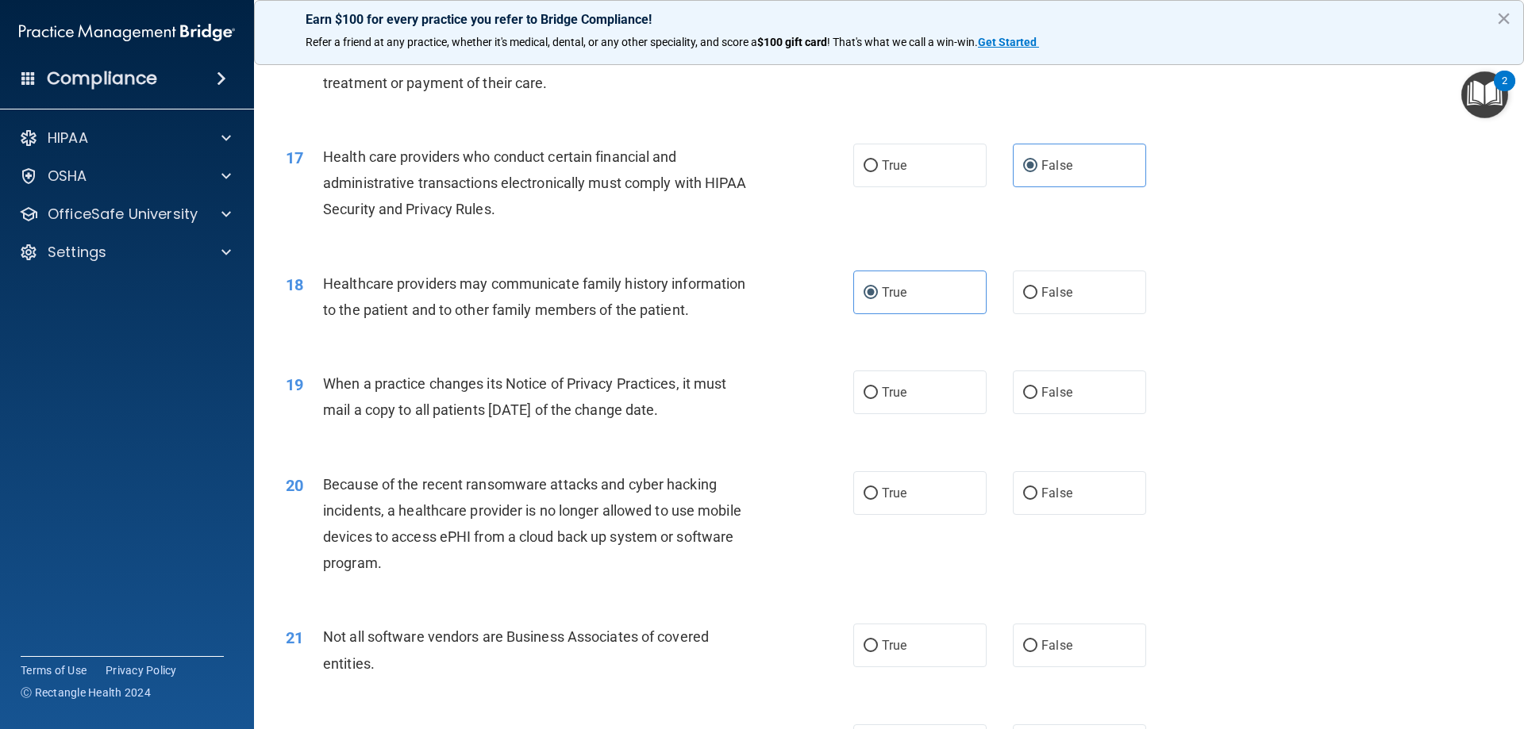
scroll to position [1905, 0]
click at [1078, 375] on label "False" at bounding box center [1079, 392] width 133 height 44
click at [1037, 387] on input "False" at bounding box center [1030, 393] width 14 height 12
radio input "true"
click at [873, 496] on label "True" at bounding box center [919, 493] width 133 height 44
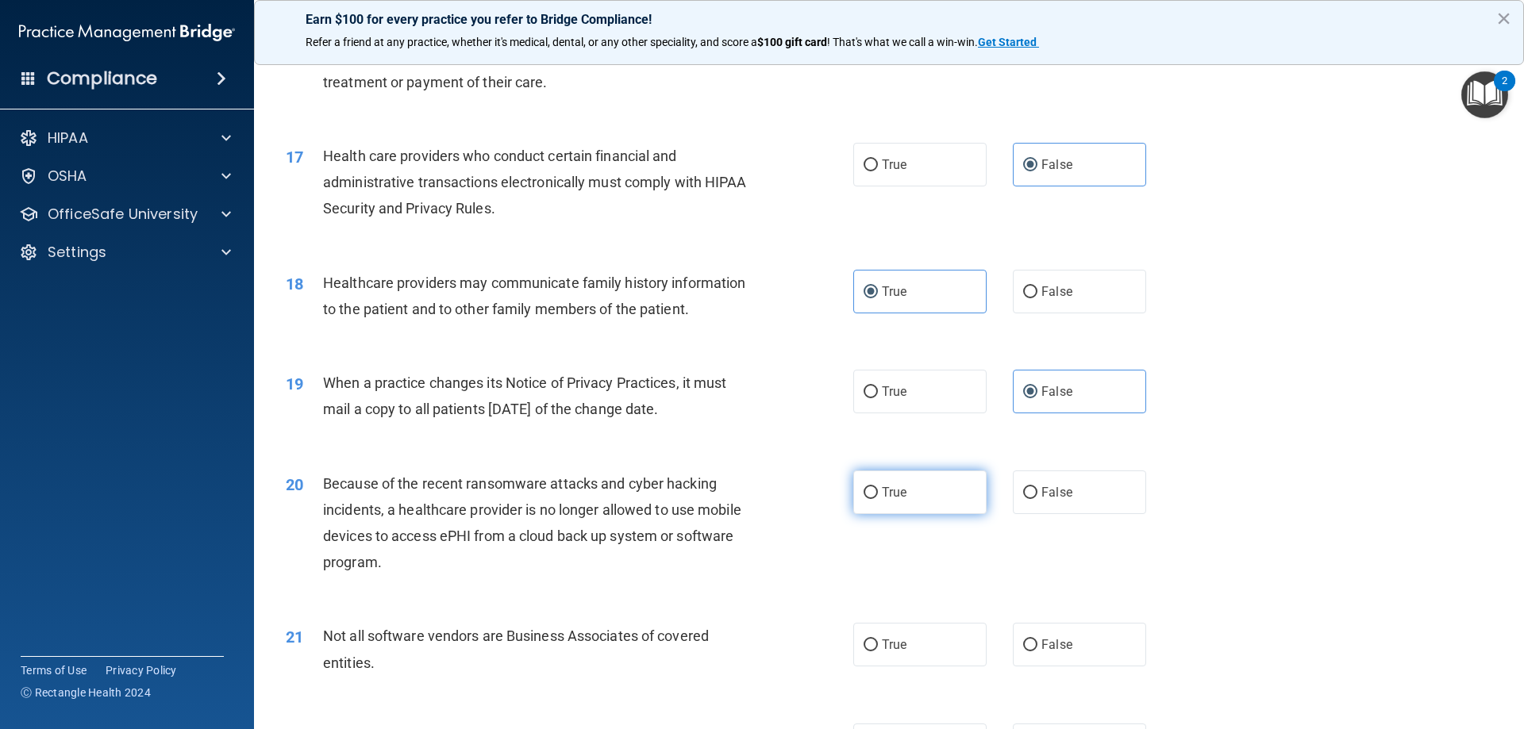
click at [873, 496] on input "True" at bounding box center [871, 493] width 14 height 12
radio input "true"
click at [1129, 683] on div "21 Not all software vendors are Business Associates of covered entities. True F…" at bounding box center [889, 653] width 1230 height 100
click at [1110, 658] on label "False" at bounding box center [1079, 645] width 133 height 44
click at [1037, 652] on input "False" at bounding box center [1030, 646] width 14 height 12
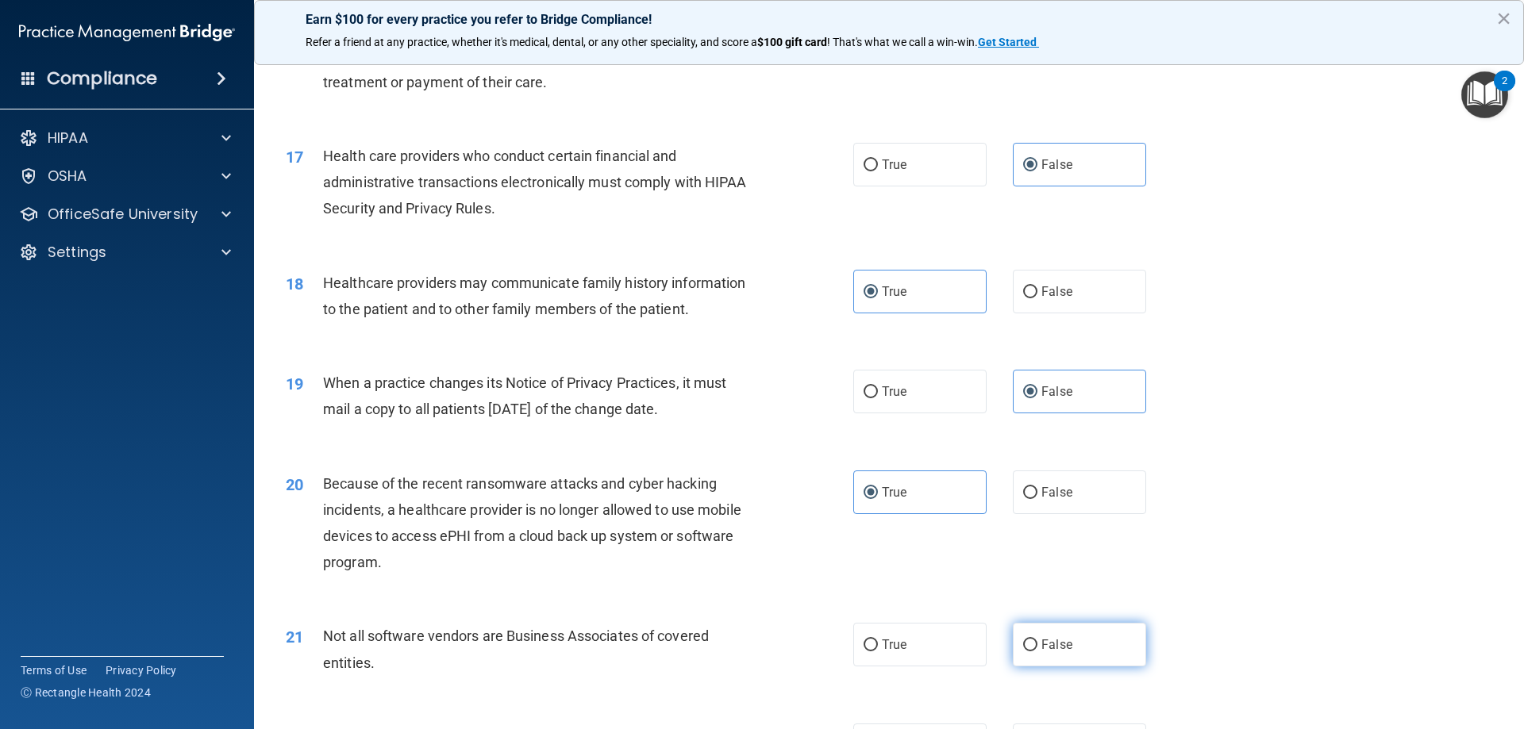
radio input "true"
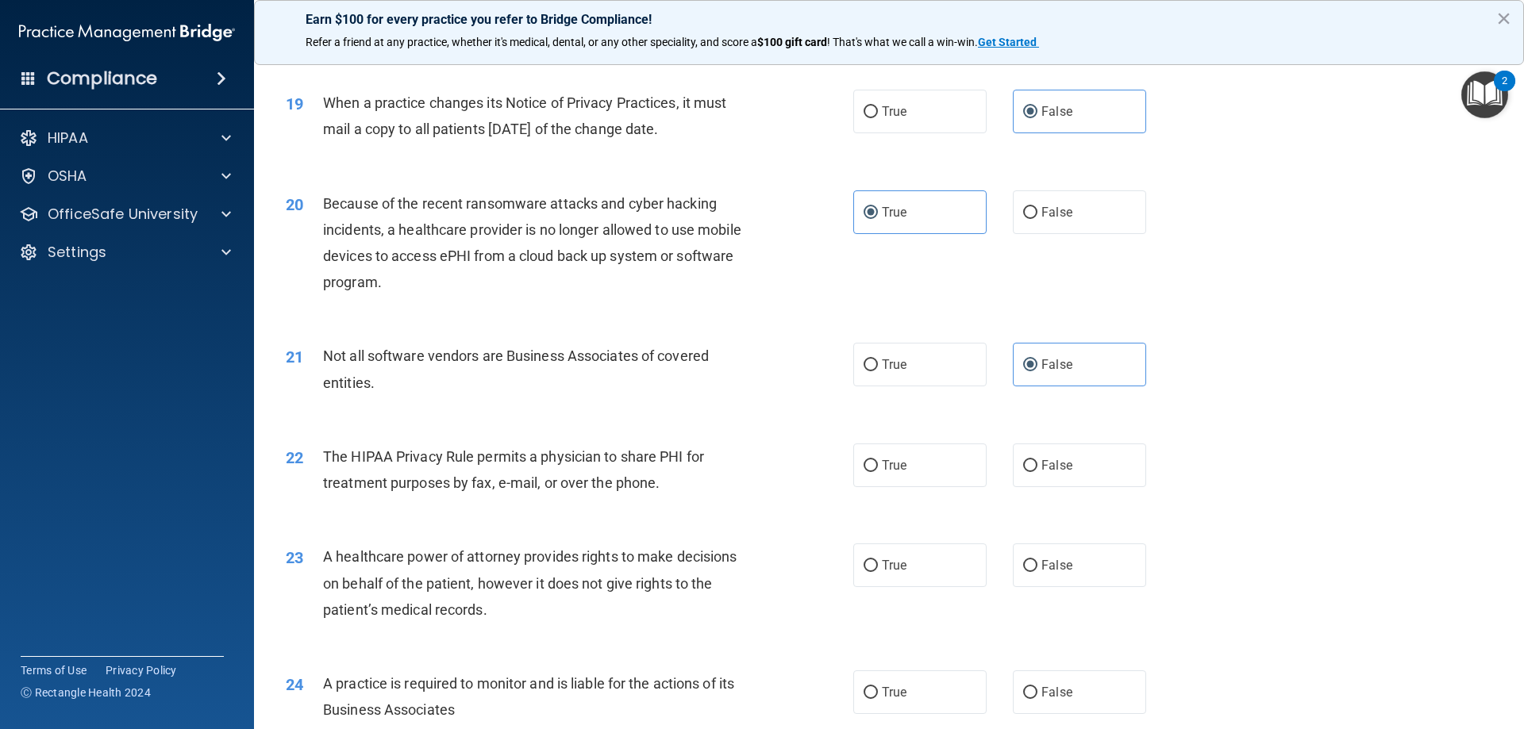
scroll to position [2222, 0]
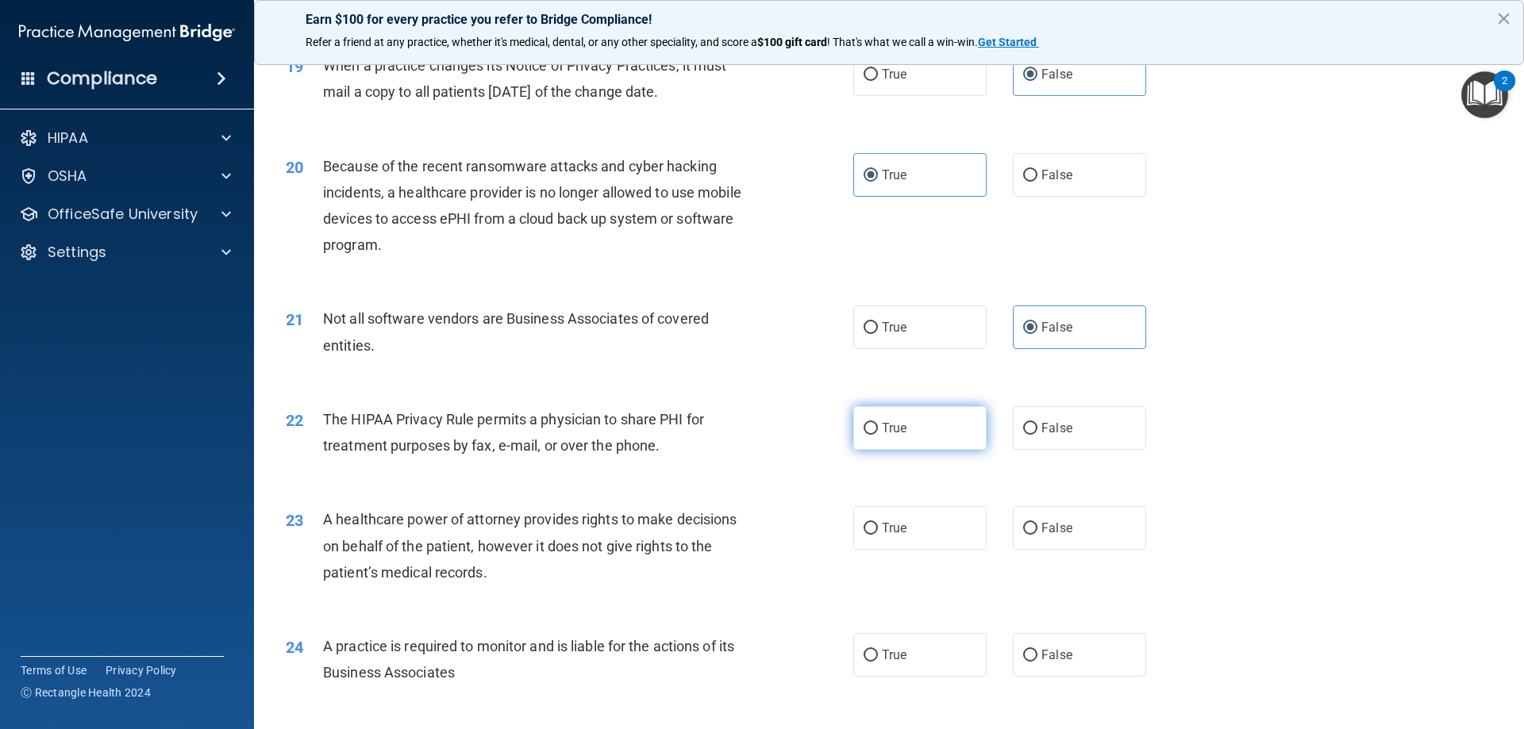
click at [913, 434] on label "True" at bounding box center [919, 428] width 133 height 44
click at [878, 434] on input "True" at bounding box center [871, 429] width 14 height 12
radio input "true"
click at [1023, 523] on input "False" at bounding box center [1030, 529] width 14 height 12
radio input "true"
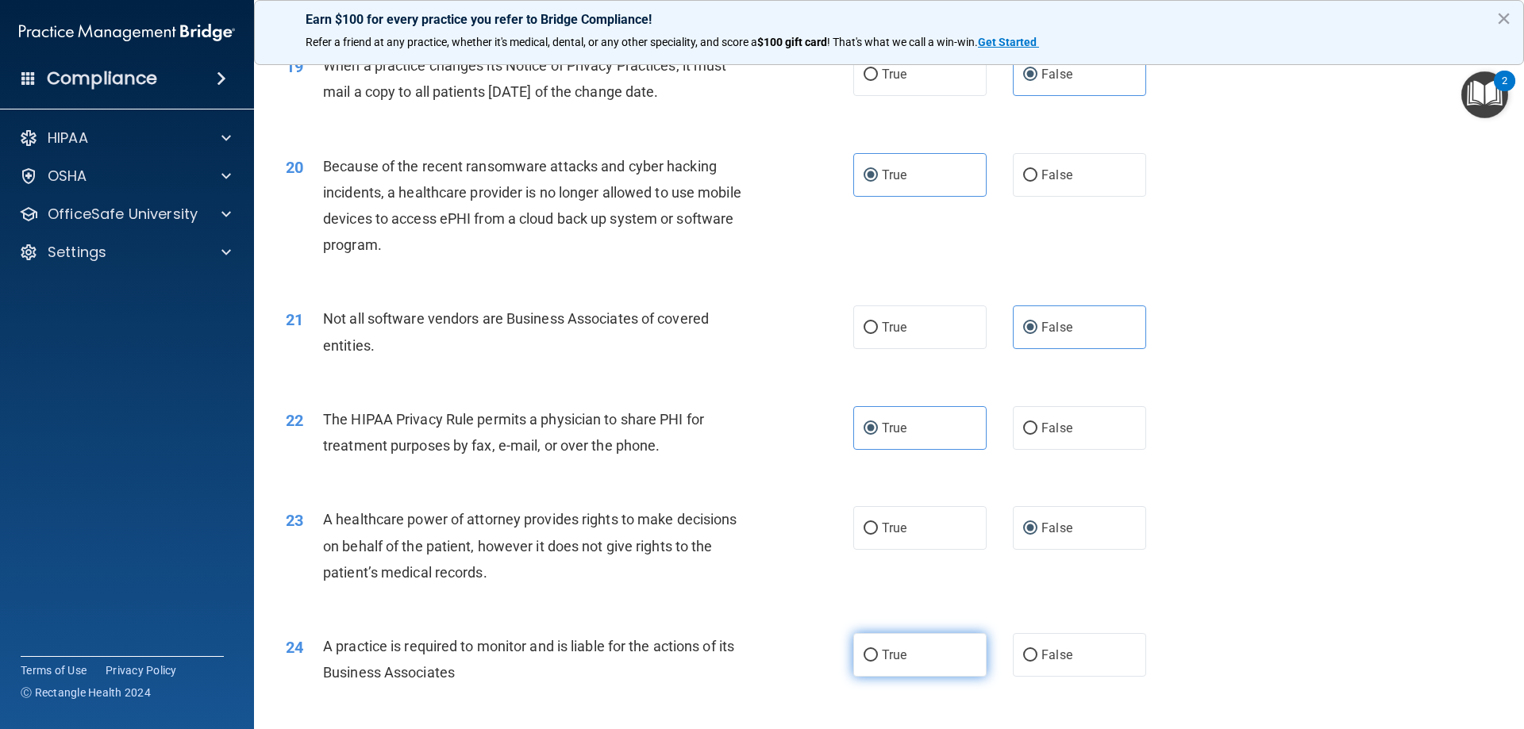
click at [922, 654] on label "True" at bounding box center [919, 655] width 133 height 44
click at [878, 654] on input "True" at bounding box center [871, 656] width 14 height 12
radio input "true"
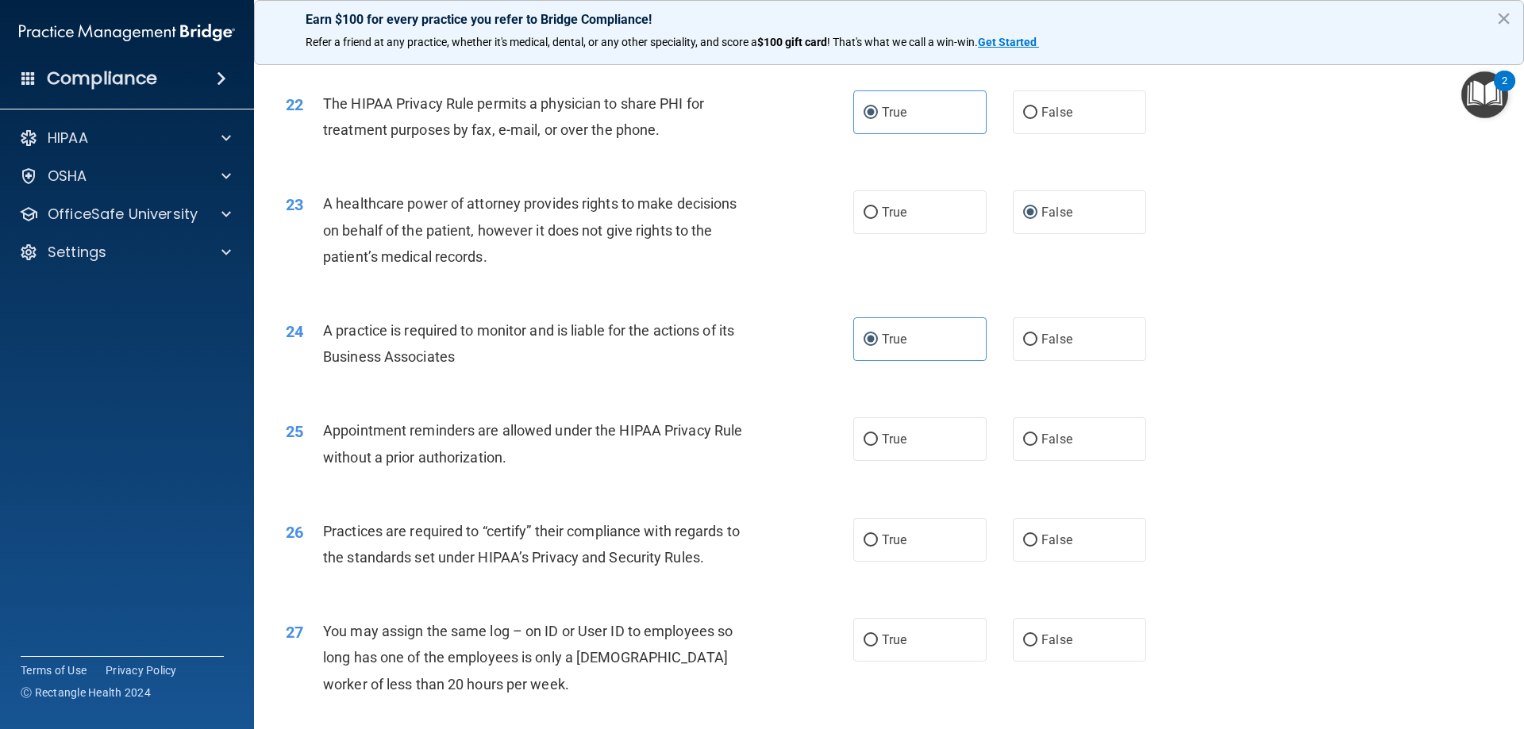
scroll to position [2540, 0]
drag, startPoint x: 1128, startPoint y: 422, endPoint x: 860, endPoint y: 596, distance: 319.7
click at [1128, 423] on label "False" at bounding box center [1079, 438] width 133 height 44
click at [1037, 433] on input "False" at bounding box center [1030, 439] width 14 height 12
radio input "true"
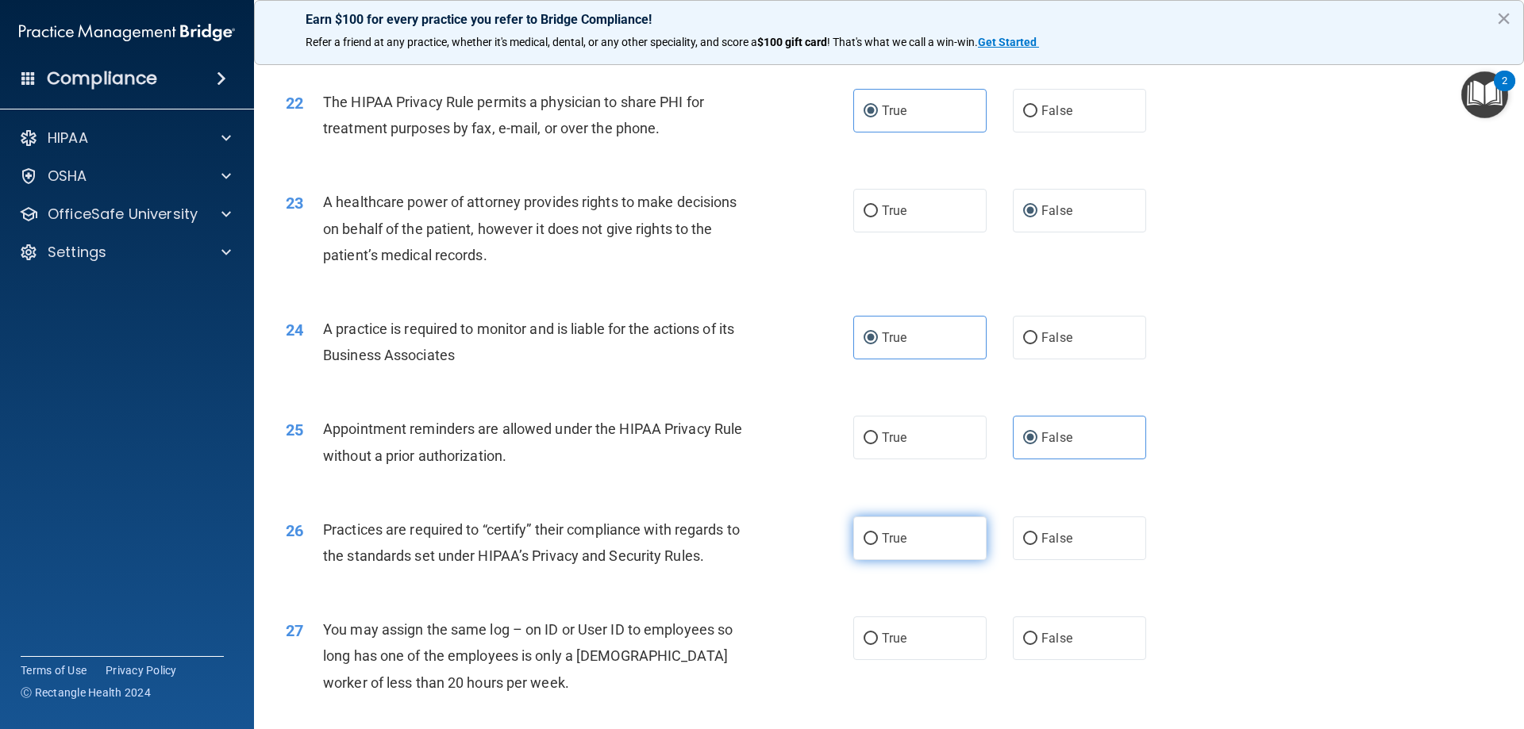
click at [908, 548] on label "True" at bounding box center [919, 539] width 133 height 44
click at [878, 545] on input "True" at bounding box center [871, 539] width 14 height 12
radio input "true"
click at [1030, 631] on label "False" at bounding box center [1079, 639] width 133 height 44
click at [1030, 633] on input "False" at bounding box center [1030, 639] width 14 height 12
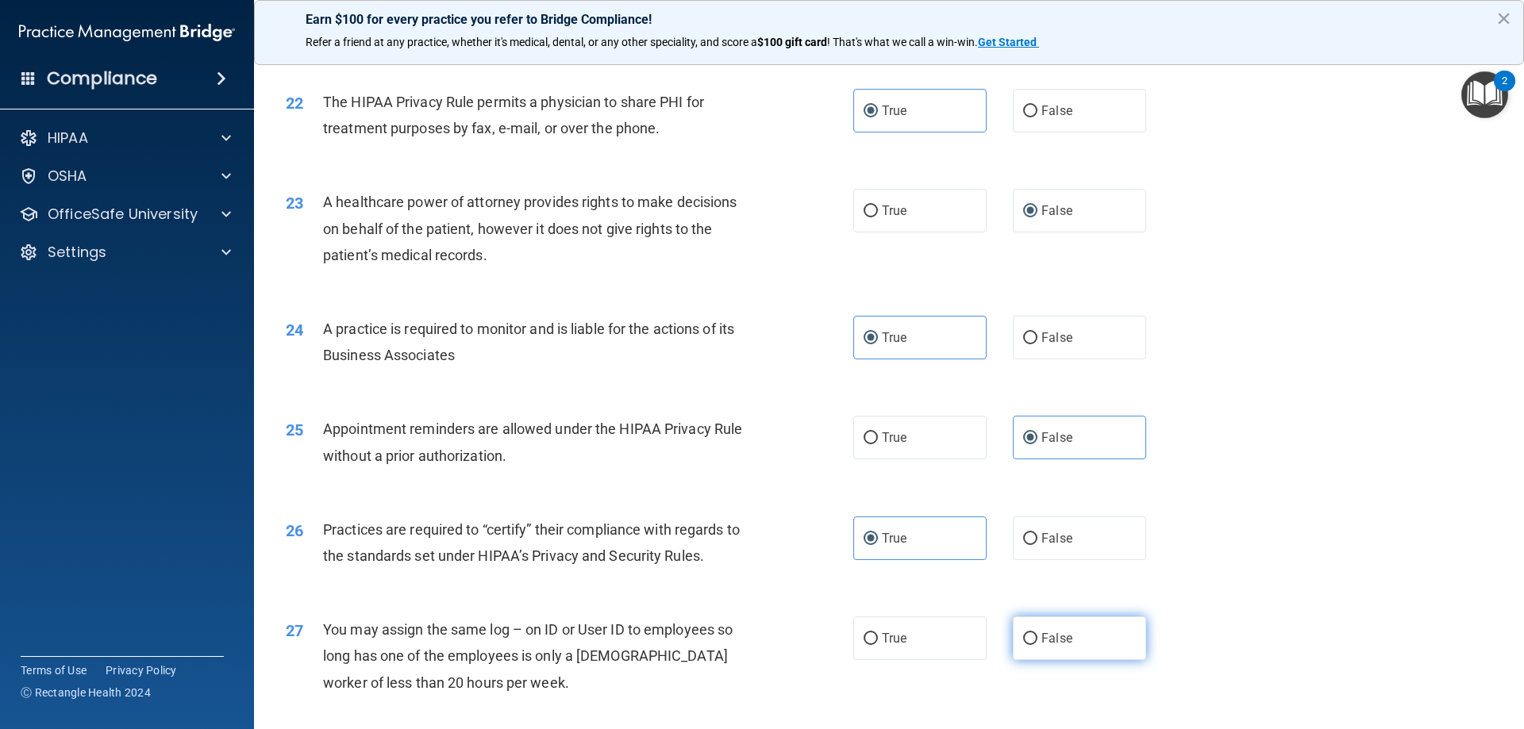
radio input "true"
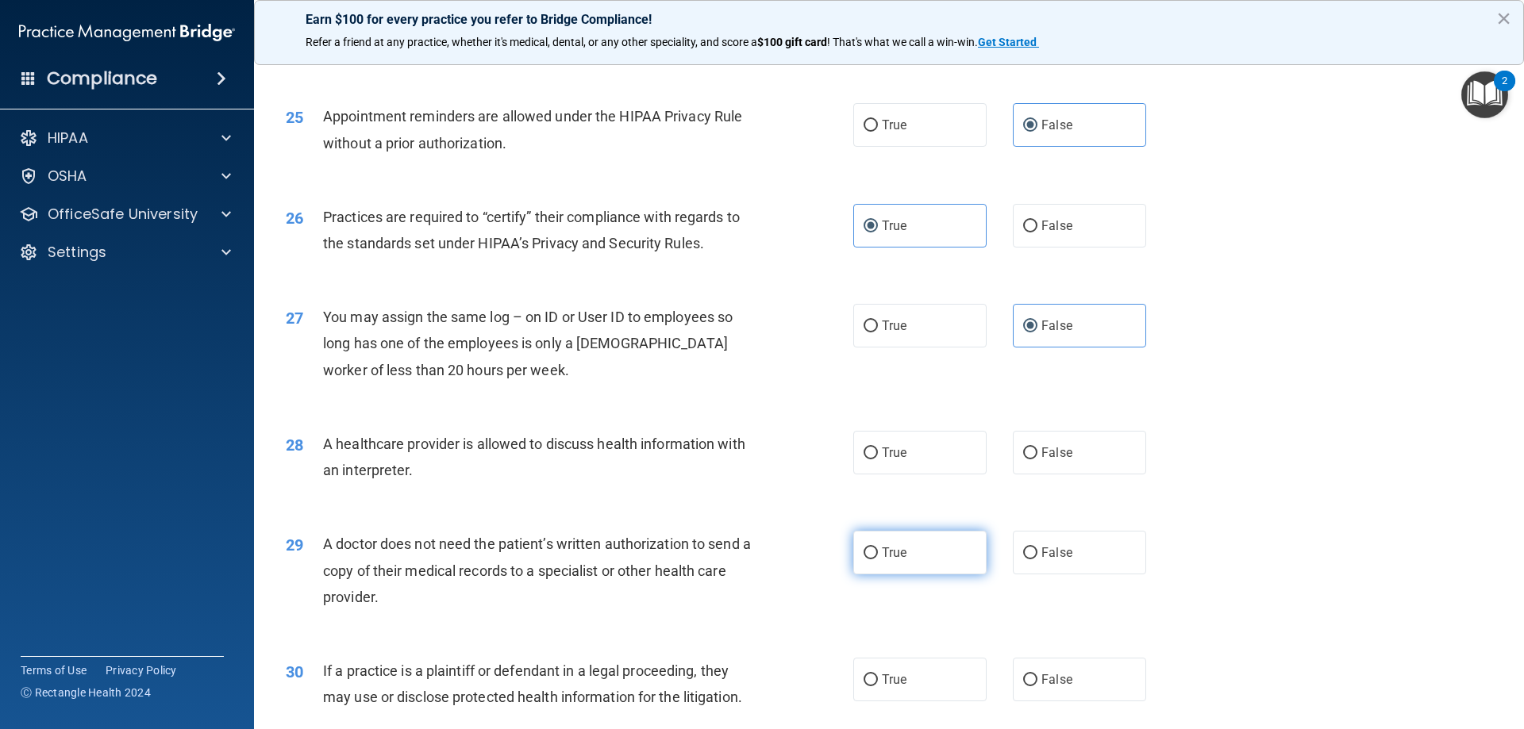
scroll to position [2857, 0]
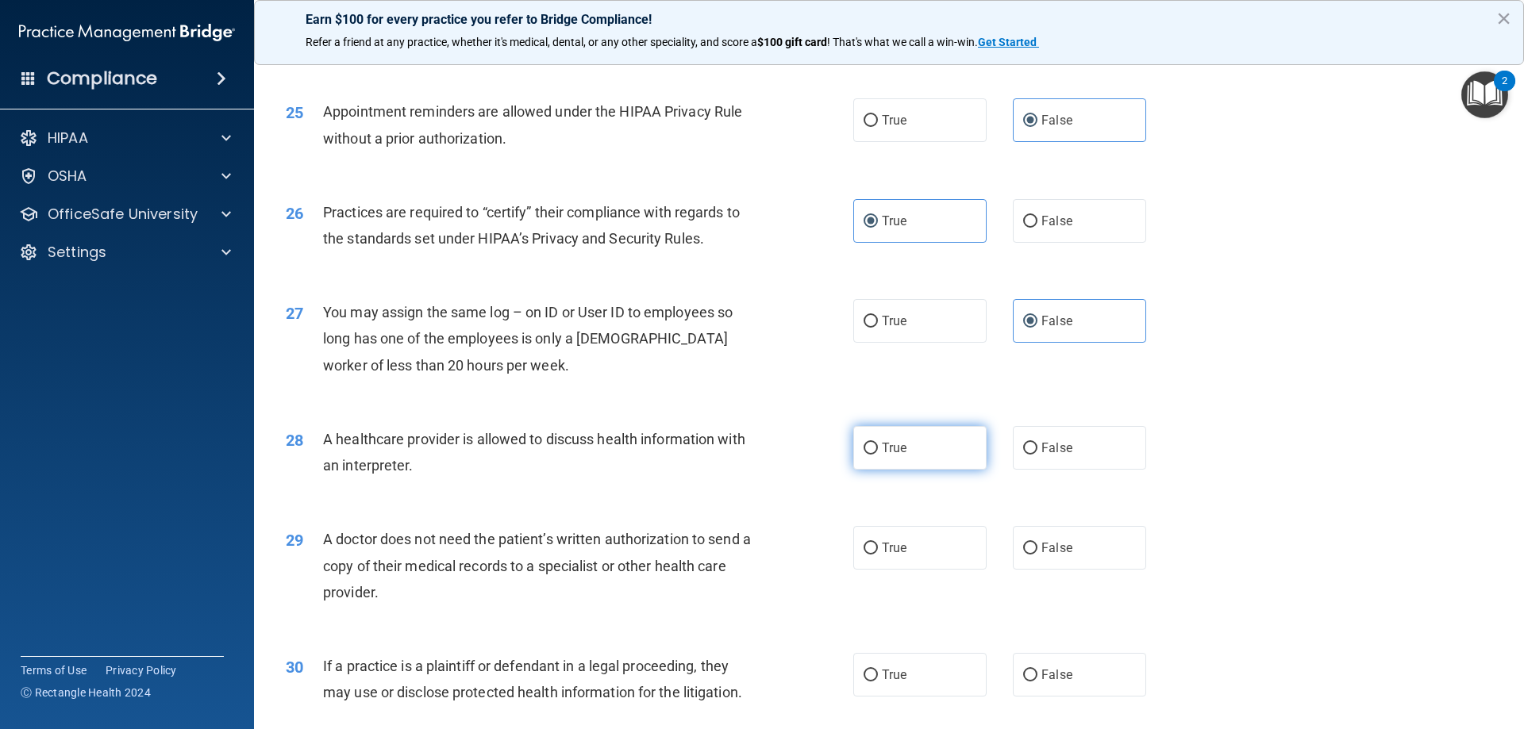
click at [920, 456] on label "True" at bounding box center [919, 448] width 133 height 44
click at [878, 455] on input "True" at bounding box center [871, 449] width 14 height 12
radio input "true"
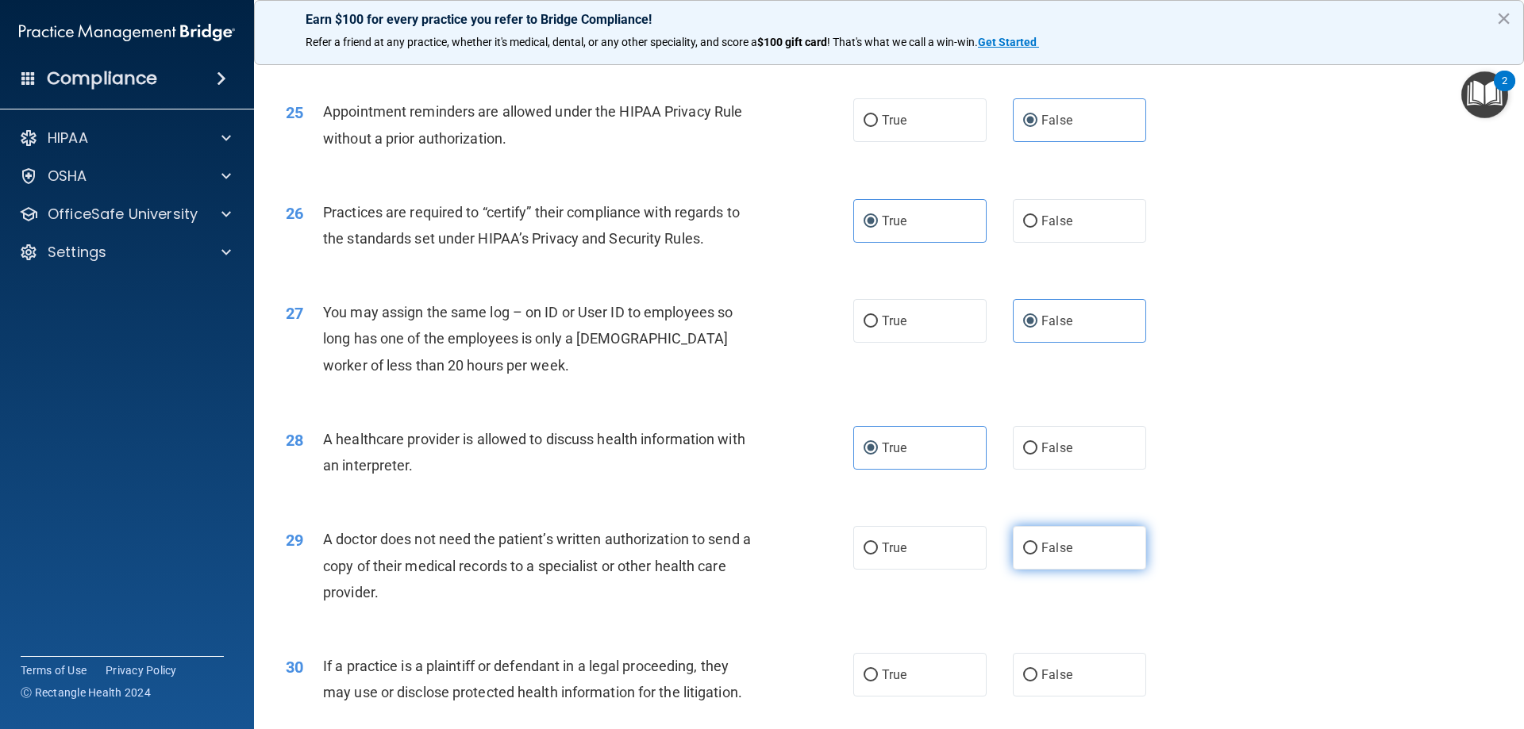
click at [1076, 552] on label "False" at bounding box center [1079, 548] width 133 height 44
click at [1037, 552] on input "False" at bounding box center [1030, 549] width 14 height 12
radio input "true"
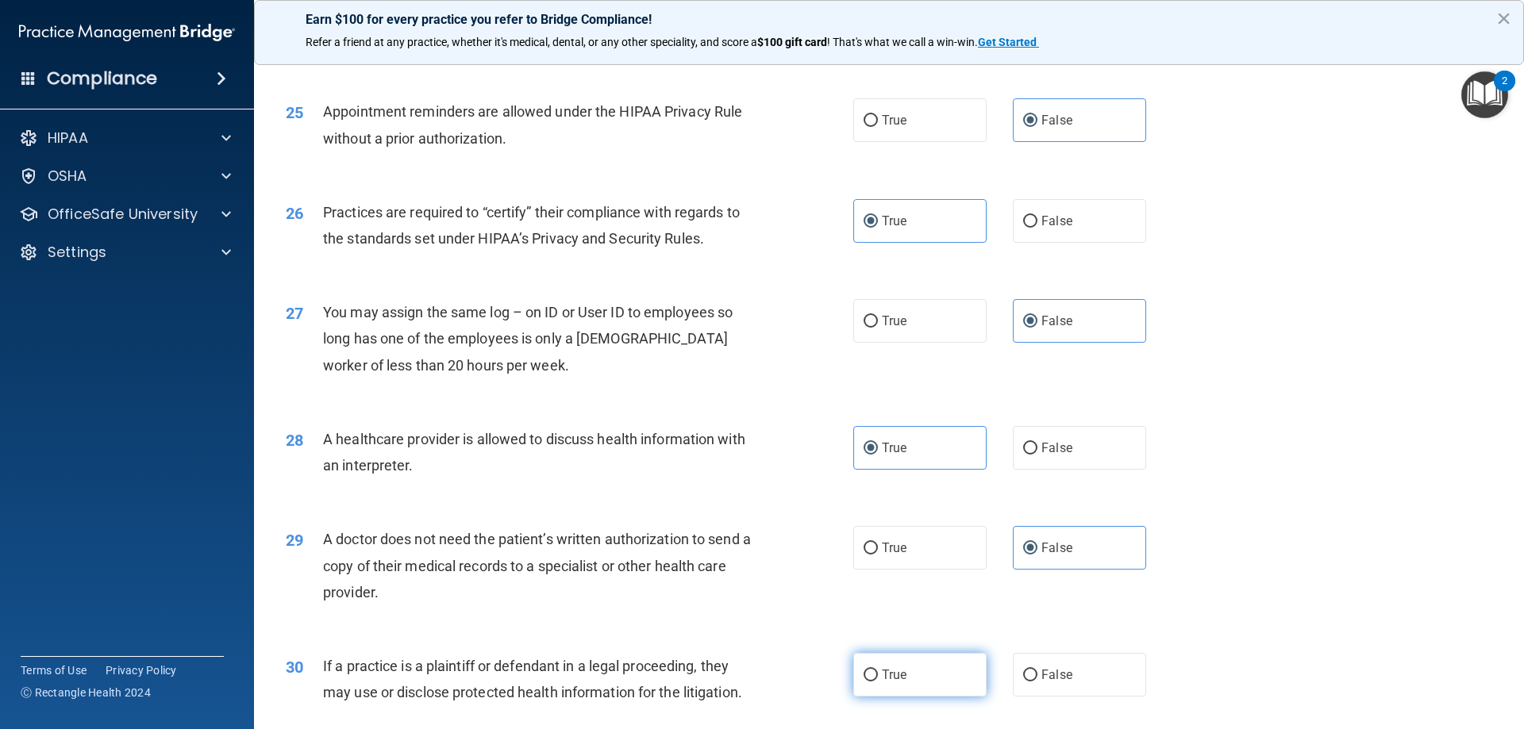
click at [933, 659] on label "True" at bounding box center [919, 675] width 133 height 44
click at [878, 670] on input "True" at bounding box center [871, 676] width 14 height 12
radio input "true"
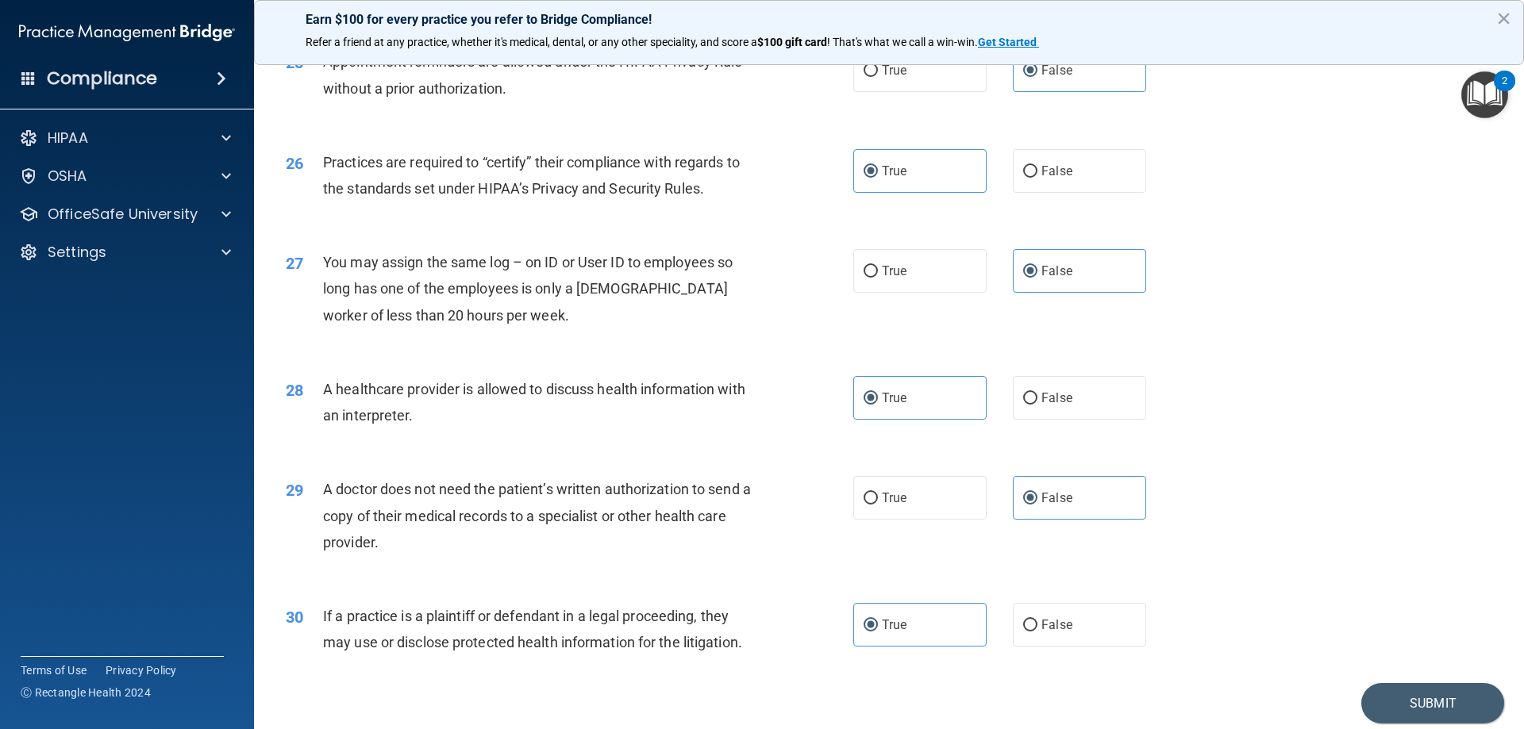
scroll to position [2965, 0]
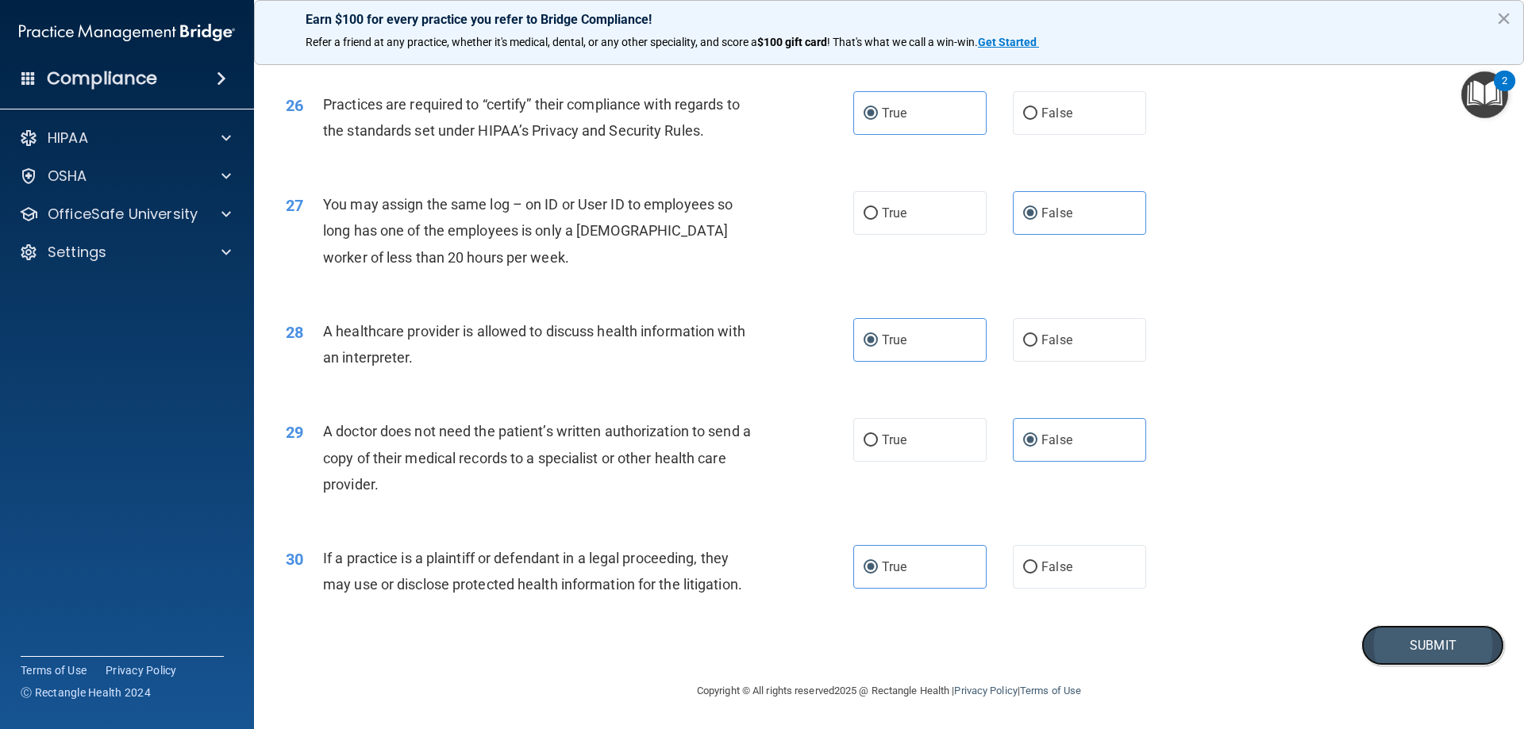
click at [1446, 647] on button "Submit" at bounding box center [1432, 645] width 143 height 40
click at [1406, 640] on button "Submit" at bounding box center [1432, 645] width 143 height 40
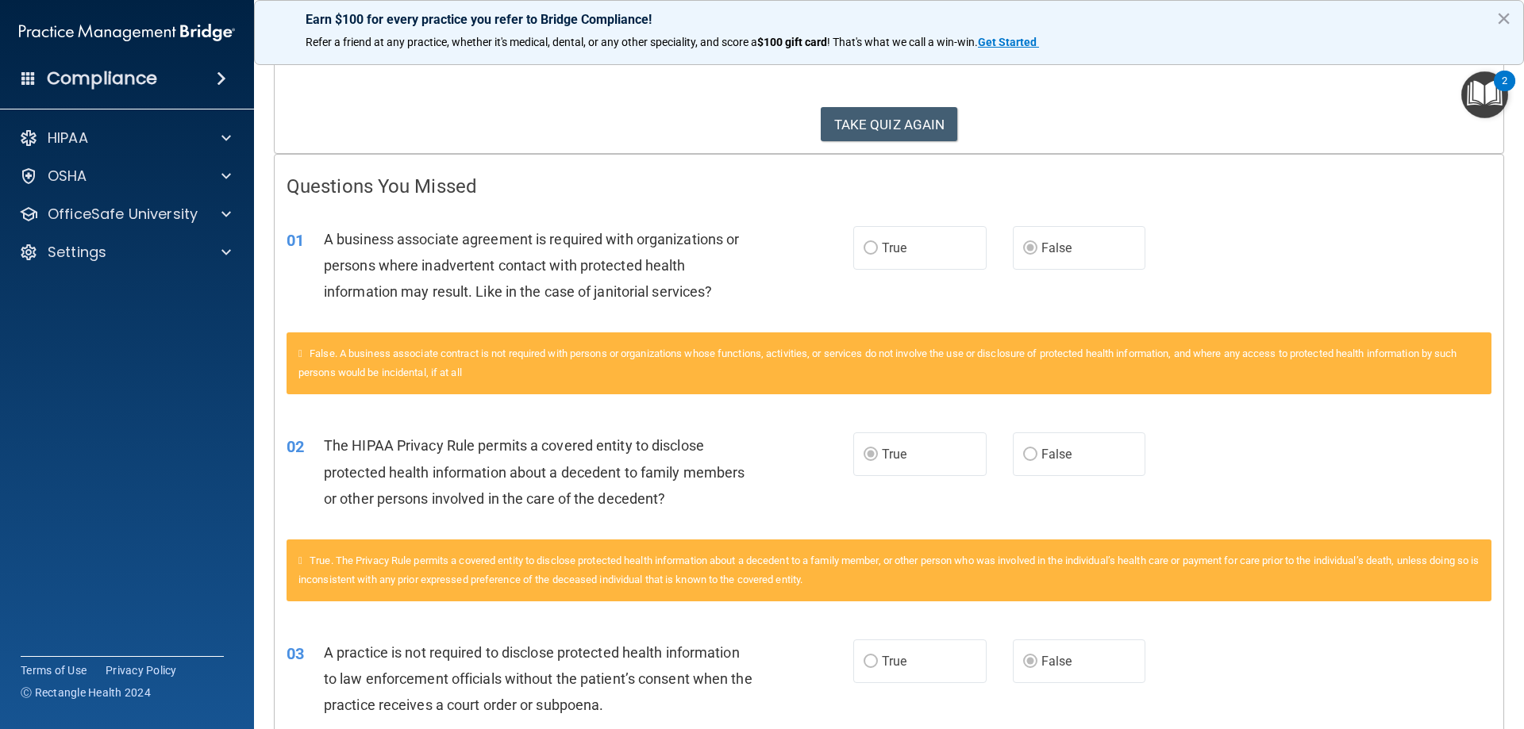
scroll to position [238, 0]
